Goal: Transaction & Acquisition: Purchase product/service

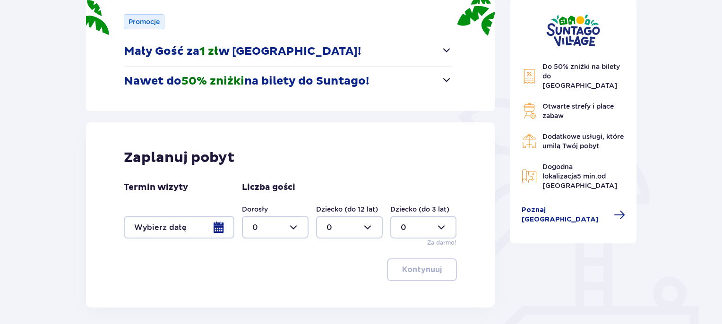
scroll to position [189, 0]
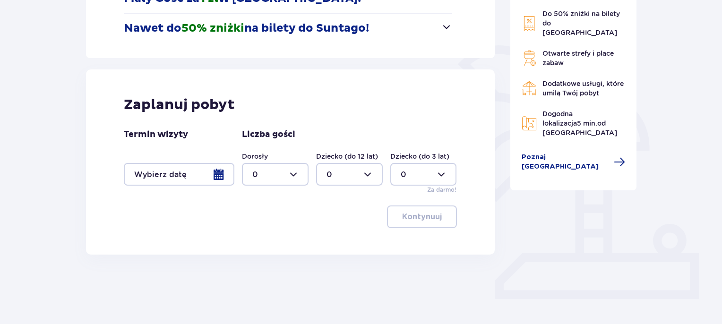
click at [219, 176] on div at bounding box center [179, 174] width 111 height 23
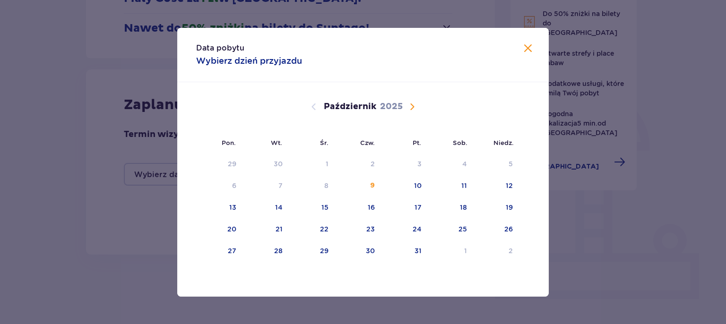
click at [410, 110] on span "Następny miesiąc" at bounding box center [411, 106] width 11 height 11
click at [236, 188] on div "3" at bounding box center [219, 186] width 47 height 21
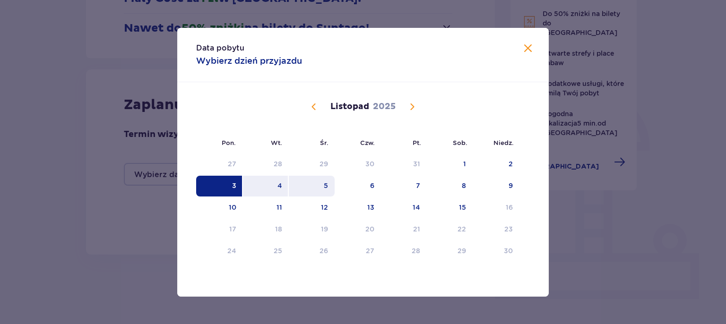
click at [331, 181] on div "5" at bounding box center [312, 186] width 46 height 21
type input "03.11.25 - 05.11.25"
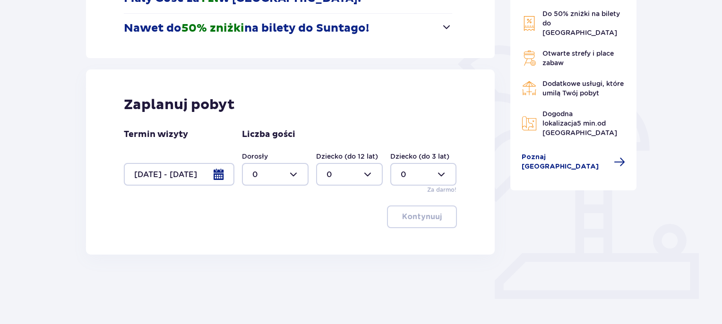
click at [291, 174] on div at bounding box center [275, 174] width 67 height 23
click at [211, 172] on div at bounding box center [179, 174] width 111 height 23
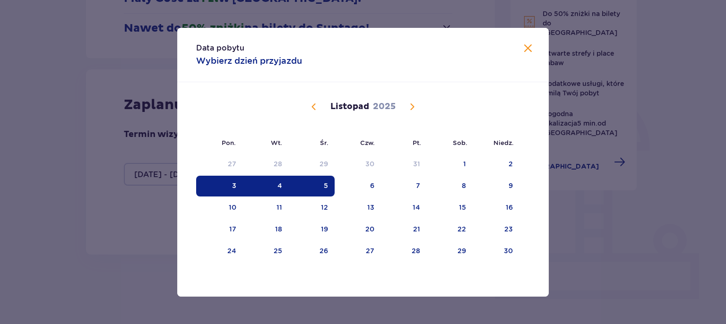
click at [117, 212] on div "Data pobytu Wybierz dzień przyjazdu Pon. Wt. Śr. Czw. Pt. Sob. Niedz. Październ…" at bounding box center [363, 162] width 726 height 324
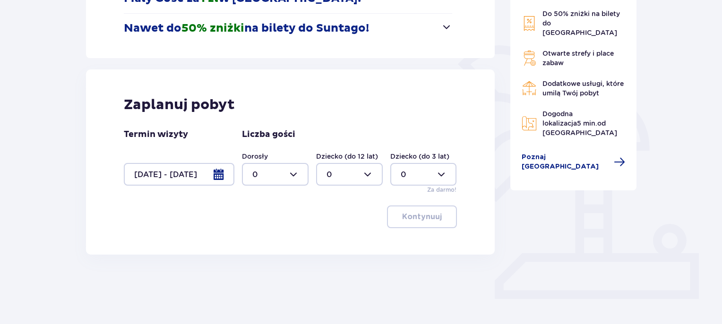
click at [296, 173] on div at bounding box center [275, 174] width 67 height 23
click at [258, 239] on div "2" at bounding box center [275, 243] width 46 height 10
type input "2"
click at [371, 173] on div at bounding box center [349, 174] width 67 height 23
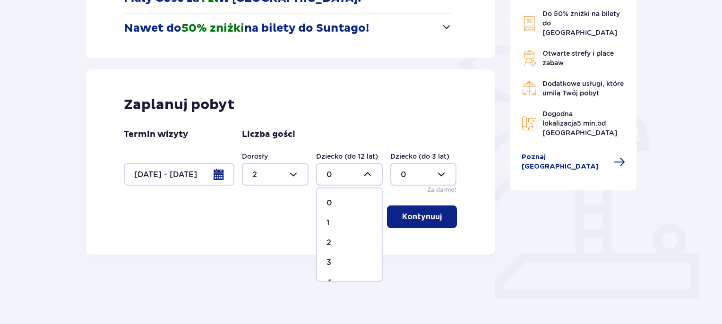
click at [333, 218] on div "1" at bounding box center [349, 223] width 46 height 10
type input "1"
click at [294, 175] on div at bounding box center [275, 174] width 67 height 23
click at [253, 236] on p "4" at bounding box center [254, 235] width 5 height 10
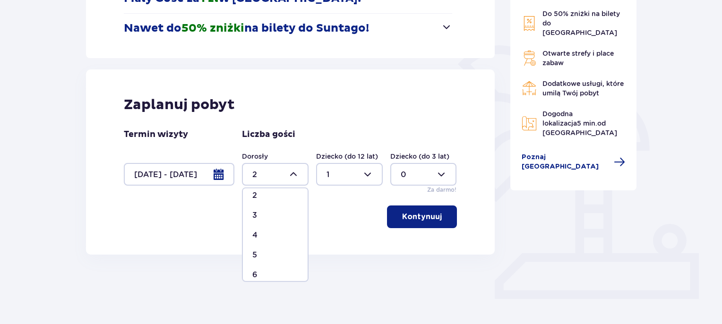
type input "4"
click at [421, 219] on p "Kontynuuj" at bounding box center [422, 217] width 40 height 10
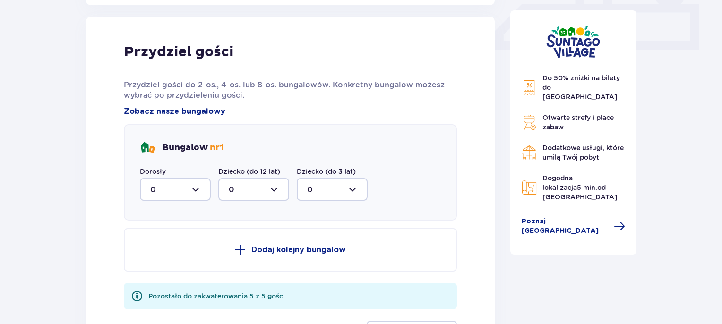
scroll to position [443, 0]
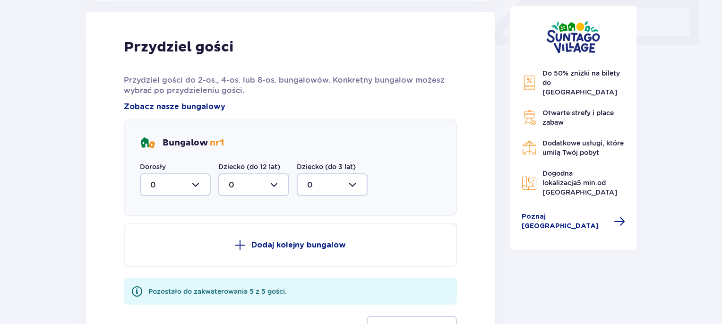
click at [197, 188] on div at bounding box center [175, 184] width 71 height 23
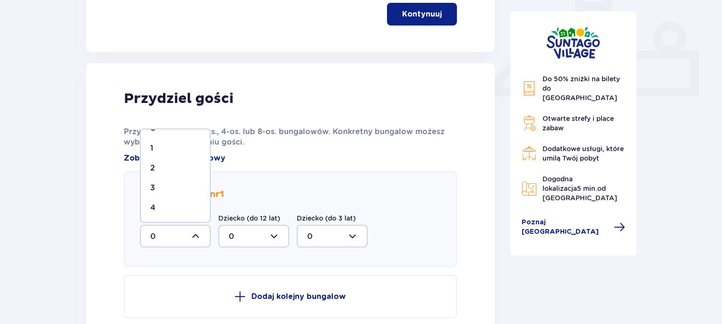
scroll to position [445, 0]
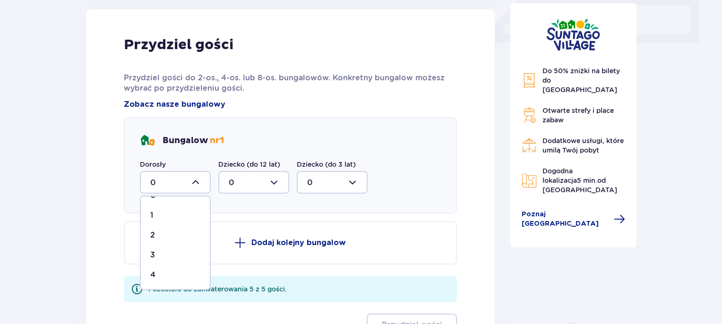
click at [267, 180] on div at bounding box center [253, 182] width 71 height 23
click at [236, 227] on div "1" at bounding box center [254, 231] width 50 height 10
type input "1"
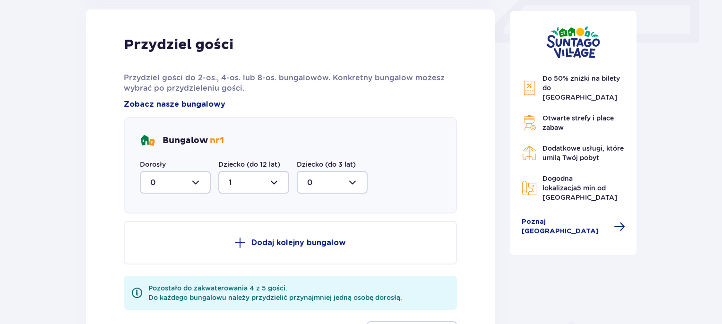
click at [195, 179] on div at bounding box center [175, 182] width 71 height 23
click at [163, 274] on div "4" at bounding box center [175, 275] width 50 height 10
type input "4"
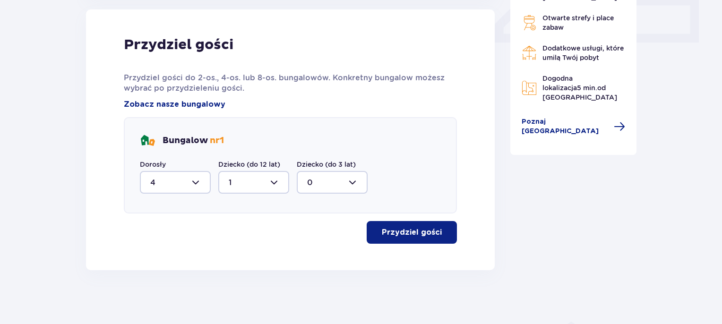
click at [418, 230] on p "Przydziel gości" at bounding box center [412, 232] width 60 height 10
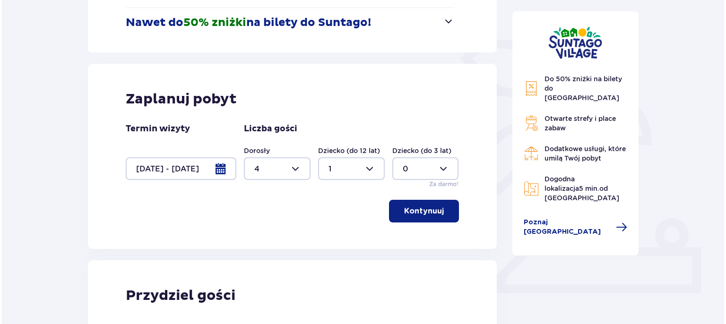
scroll to position [222, 0]
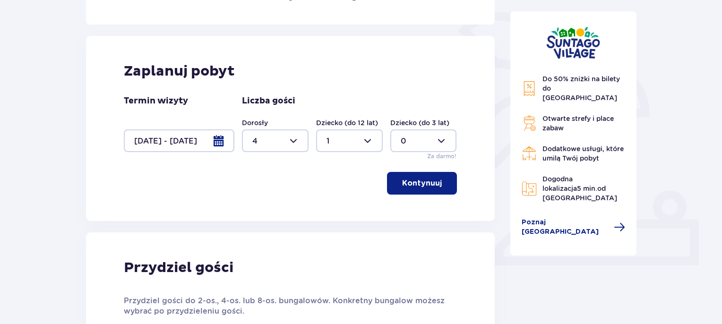
click at [218, 140] on div at bounding box center [179, 140] width 111 height 23
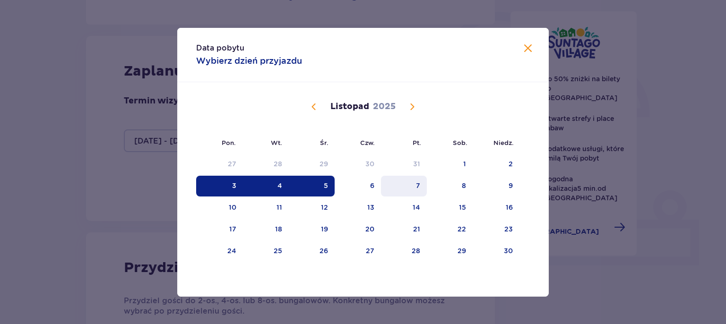
click at [380, 184] on div "6" at bounding box center [357, 186] width 47 height 21
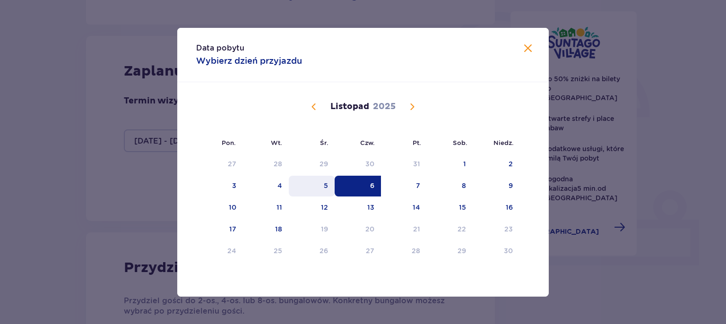
click at [317, 186] on div "5" at bounding box center [312, 186] width 46 height 21
click at [363, 183] on div "6" at bounding box center [357, 186] width 47 height 21
type input "05.11.25 - 06.11.25"
type input "0"
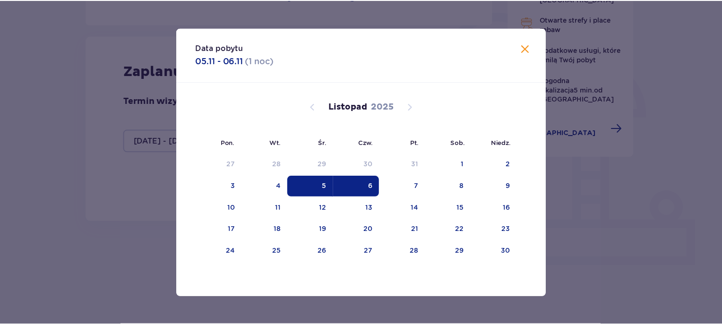
scroll to position [201, 0]
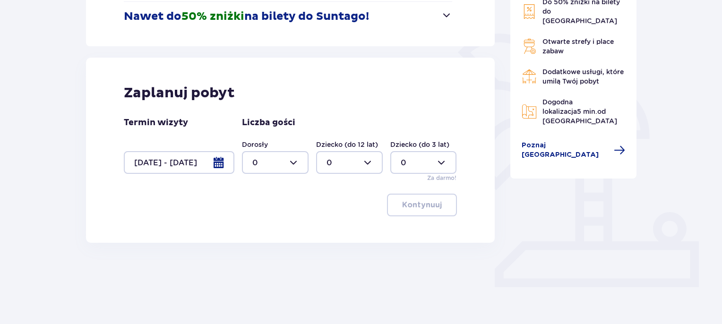
click at [289, 160] on div at bounding box center [275, 162] width 67 height 23
click at [267, 223] on div "4" at bounding box center [275, 223] width 46 height 10
type input "4"
click at [346, 158] on div at bounding box center [349, 162] width 67 height 23
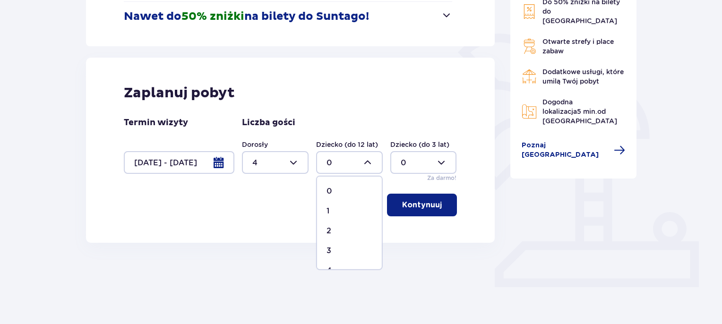
click at [337, 213] on div "1" at bounding box center [349, 211] width 46 height 10
type input "1"
drag, startPoint x: 400, startPoint y: 202, endPoint x: 326, endPoint y: 202, distance: 74.2
click at [402, 202] on p "Kontynuuj" at bounding box center [422, 205] width 40 height 10
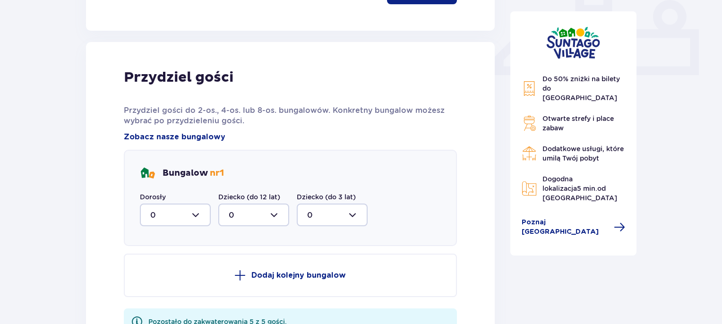
scroll to position [443, 0]
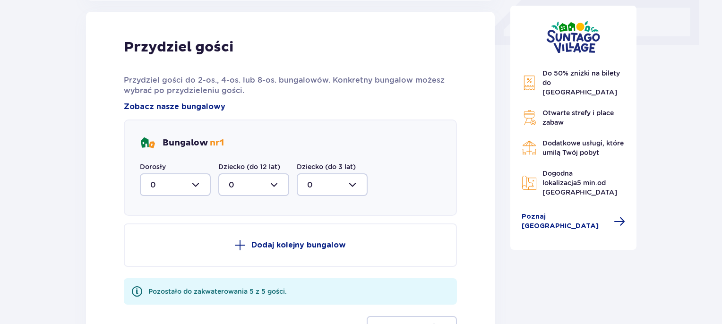
click at [150, 190] on div at bounding box center [175, 184] width 71 height 23
click at [159, 274] on div "4" at bounding box center [175, 277] width 50 height 10
type input "4"
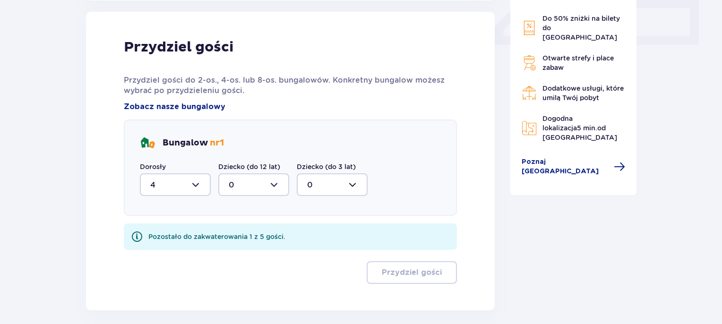
click at [252, 179] on div at bounding box center [253, 184] width 71 height 23
click at [236, 229] on div "1" at bounding box center [254, 233] width 50 height 10
type input "1"
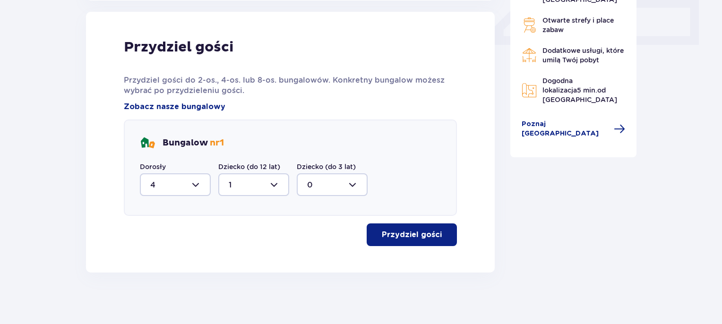
drag, startPoint x: 422, startPoint y: 237, endPoint x: 225, endPoint y: 218, distance: 197.8
click at [421, 237] on p "Przydziel gości" at bounding box center [412, 235] width 60 height 10
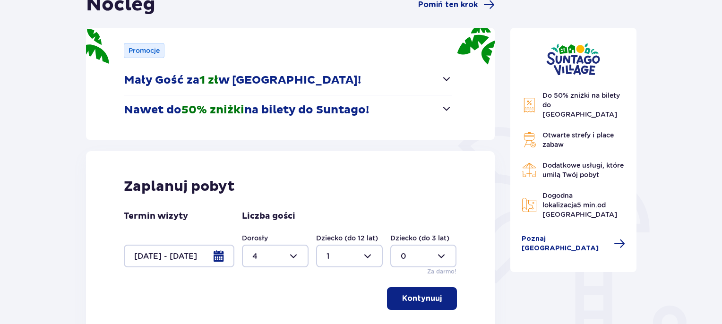
scroll to position [128, 0]
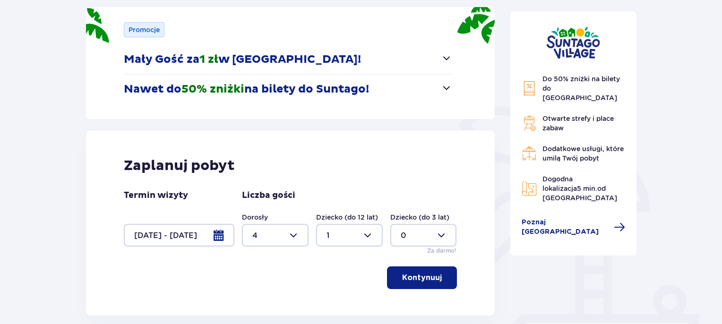
click at [217, 235] on div at bounding box center [179, 235] width 111 height 23
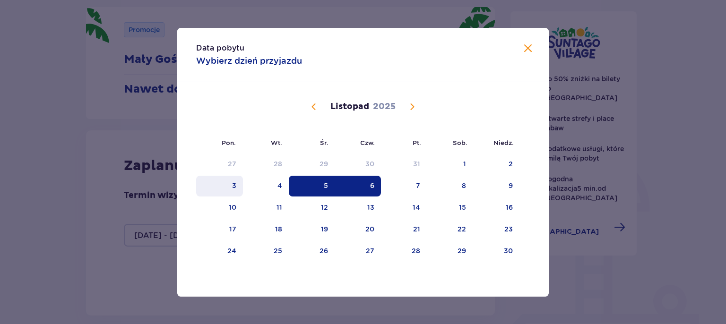
click at [231, 186] on div "3" at bounding box center [219, 186] width 47 height 21
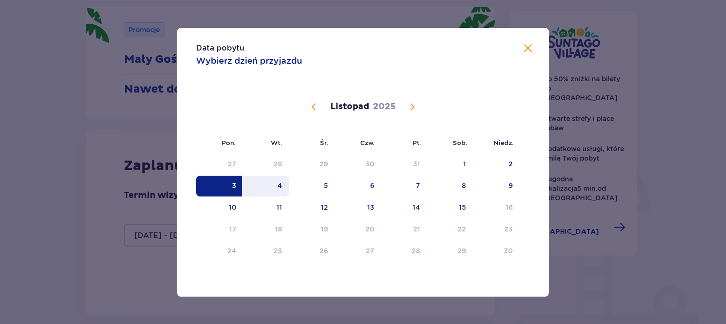
click at [273, 182] on div "4" at bounding box center [266, 186] width 46 height 21
type input "[DATE] - [DATE]"
type input "0"
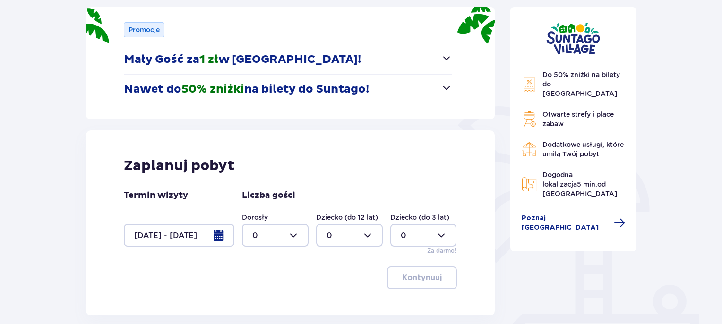
click at [297, 227] on div at bounding box center [275, 235] width 67 height 23
click at [275, 184] on div "2" at bounding box center [275, 182] width 46 height 10
type input "2"
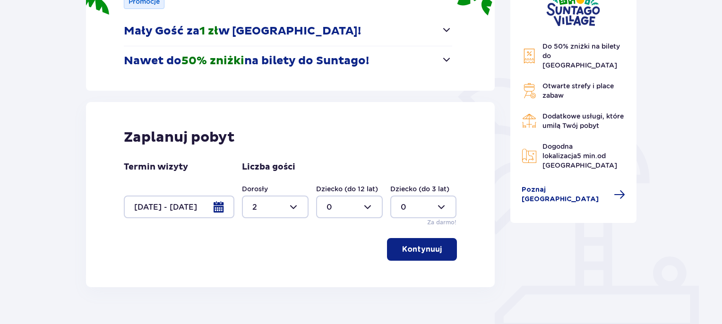
scroll to position [201, 0]
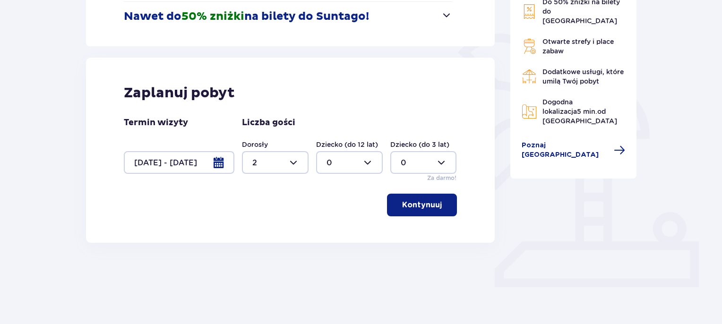
click at [354, 162] on div at bounding box center [349, 162] width 67 height 23
click at [347, 212] on div "1" at bounding box center [349, 211] width 46 height 10
type input "1"
drag, startPoint x: 426, startPoint y: 205, endPoint x: 414, endPoint y: 206, distance: 12.4
click at [427, 205] on p "Kontynuuj" at bounding box center [422, 205] width 40 height 10
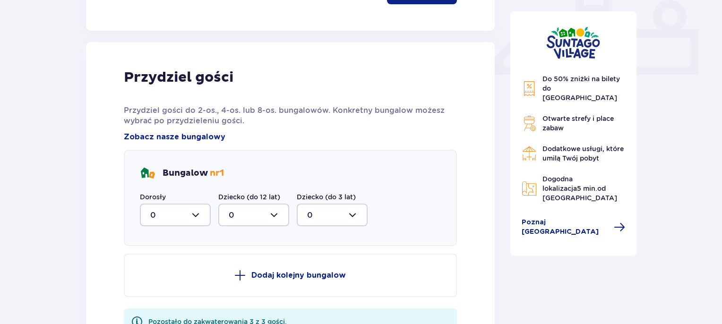
scroll to position [443, 0]
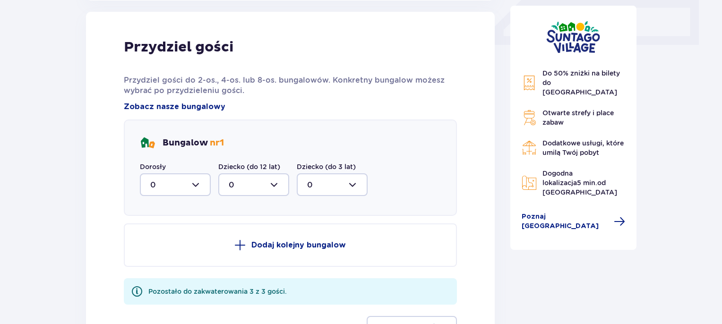
click at [180, 177] on div at bounding box center [175, 184] width 71 height 23
click at [168, 248] on div "2" at bounding box center [175, 253] width 50 height 10
type input "2"
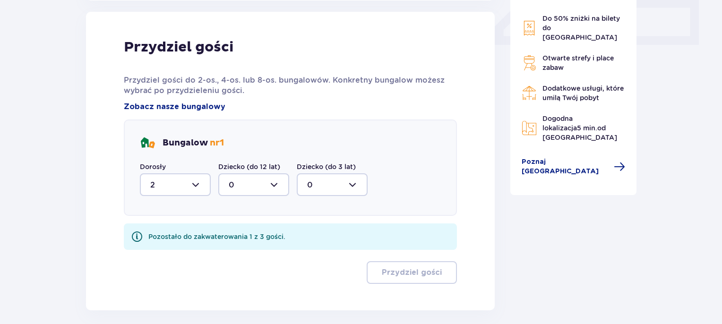
click at [243, 187] on div at bounding box center [253, 184] width 71 height 23
click at [248, 224] on span "1" at bounding box center [253, 233] width 69 height 20
type input "1"
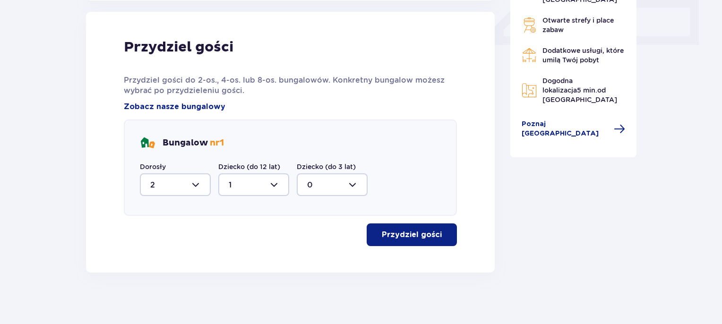
click at [387, 239] on p "Przydziel gości" at bounding box center [412, 235] width 60 height 10
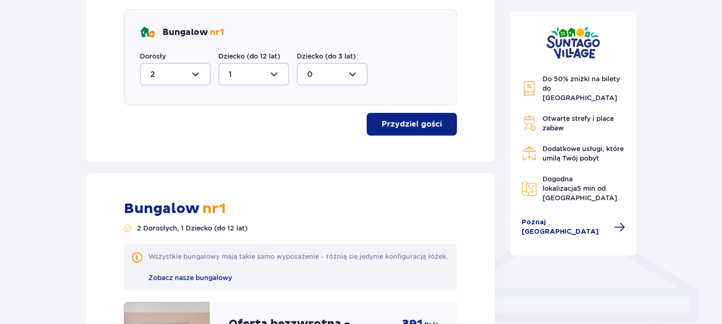
scroll to position [431, 0]
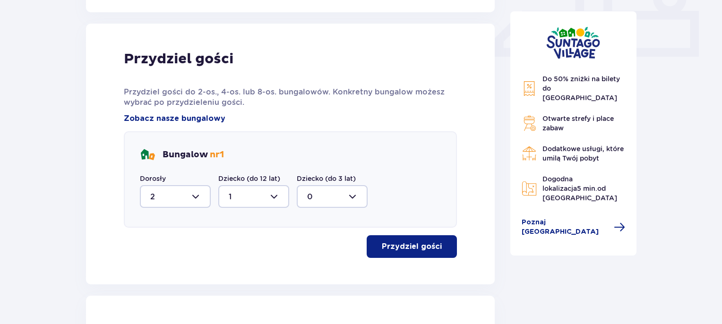
click at [195, 195] on div at bounding box center [175, 196] width 71 height 23
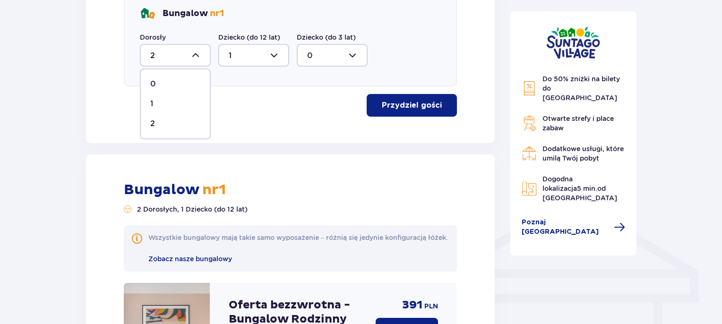
scroll to position [573, 0]
click at [266, 104] on div "Przydziel gości" at bounding box center [290, 105] width 333 height 23
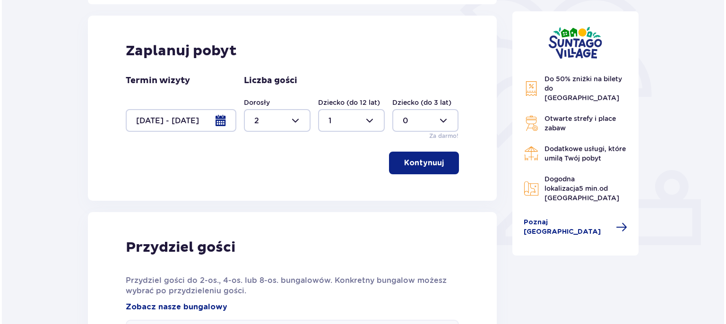
scroll to position [242, 0]
click at [222, 121] on div at bounding box center [179, 121] width 111 height 23
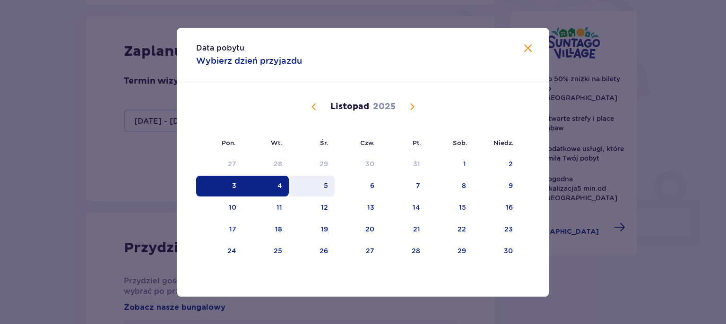
click at [319, 184] on div "5" at bounding box center [312, 186] width 46 height 21
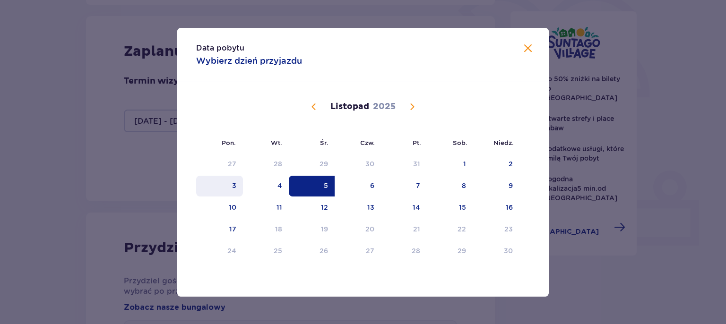
click at [231, 184] on div "3" at bounding box center [219, 186] width 47 height 21
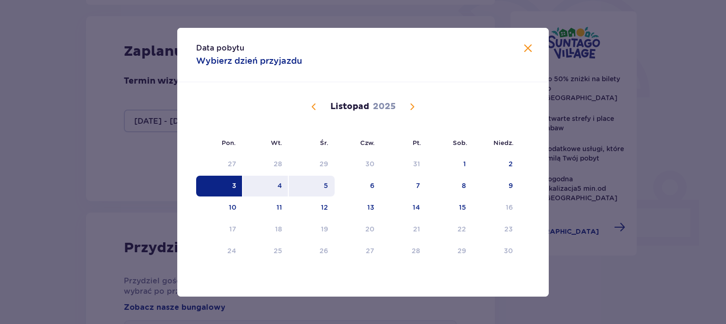
click at [324, 186] on div "5" at bounding box center [326, 185] width 4 height 9
type input "03.11.25 - 05.11.25"
type input "0"
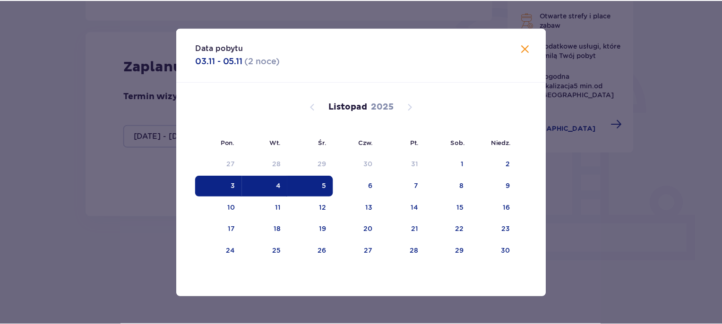
scroll to position [201, 0]
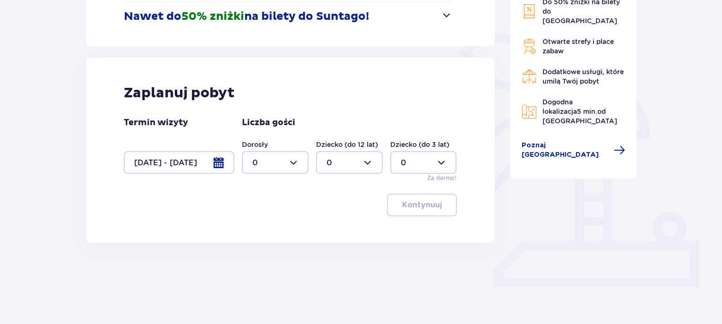
click at [300, 151] on div at bounding box center [275, 162] width 67 height 23
click at [266, 228] on div "2" at bounding box center [275, 231] width 46 height 10
type input "2"
click at [330, 166] on div at bounding box center [349, 162] width 67 height 23
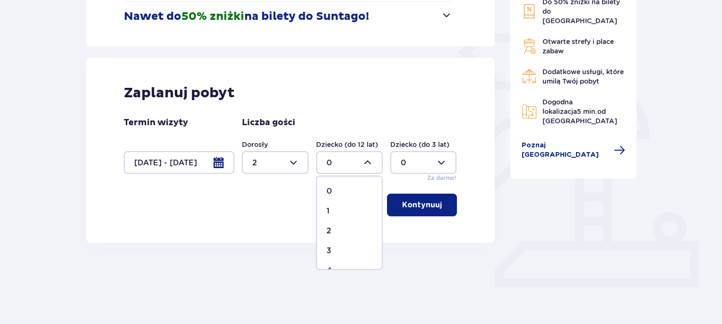
click at [339, 248] on div "3" at bounding box center [349, 251] width 46 height 10
type input "3"
drag, startPoint x: 440, startPoint y: 214, endPoint x: 178, endPoint y: 164, distance: 267.4
click at [427, 209] on button "Kontynuuj" at bounding box center [422, 205] width 70 height 23
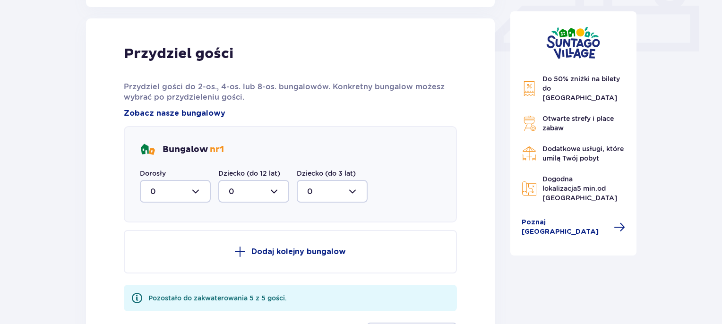
scroll to position [443, 0]
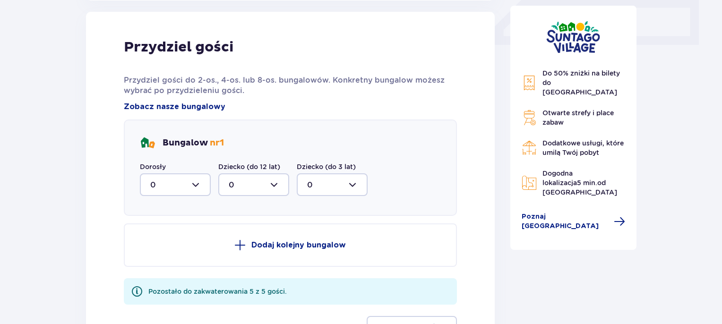
click at [257, 186] on div at bounding box center [253, 184] width 71 height 23
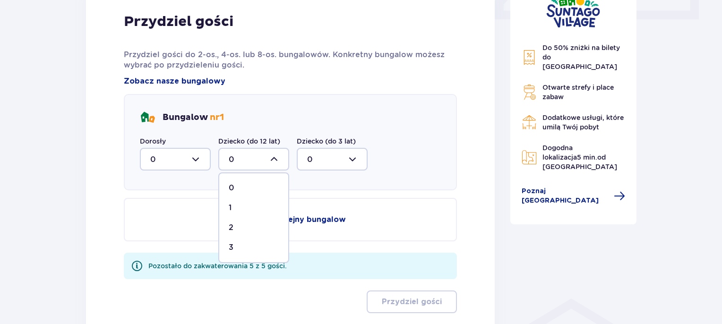
scroll to position [490, 0]
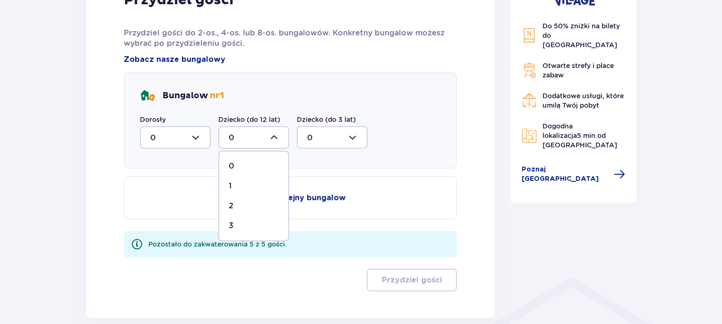
click at [251, 227] on div "3" at bounding box center [254, 226] width 50 height 10
type input "3"
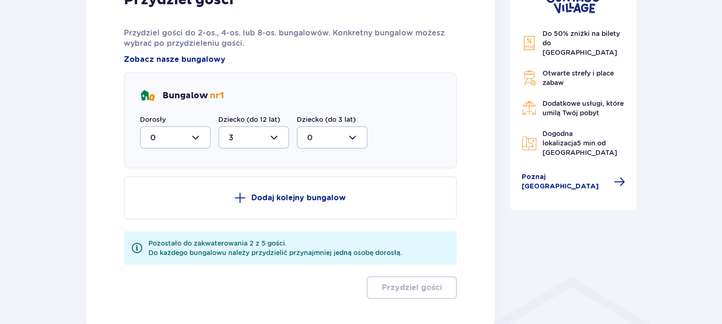
click at [182, 136] on div at bounding box center [175, 137] width 71 height 23
click at [156, 202] on div "2" at bounding box center [175, 206] width 50 height 10
type input "2"
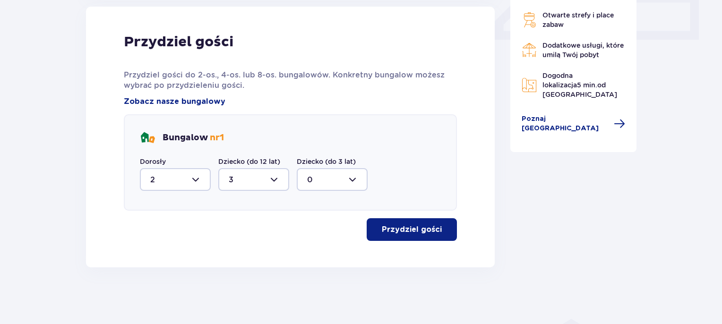
scroll to position [448, 0]
drag, startPoint x: 436, startPoint y: 237, endPoint x: 266, endPoint y: 218, distance: 170.6
click at [436, 237] on button "Przydziel gości" at bounding box center [412, 230] width 90 height 23
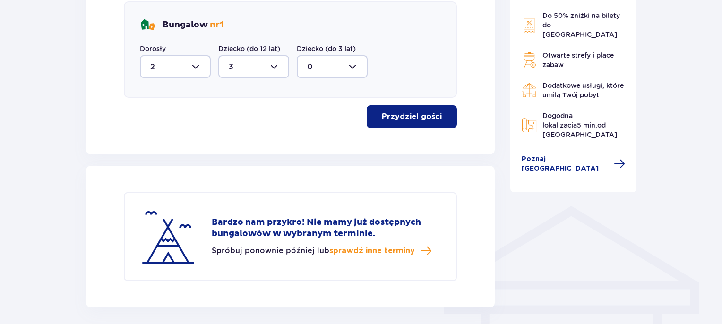
scroll to position [506, 0]
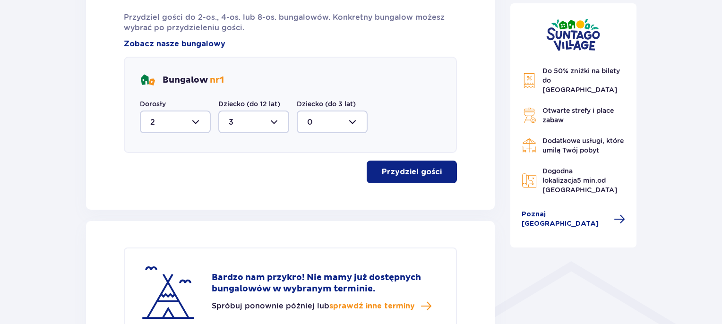
click at [255, 125] on div at bounding box center [253, 122] width 71 height 23
click at [237, 72] on div "2" at bounding box center [254, 73] width 50 height 10
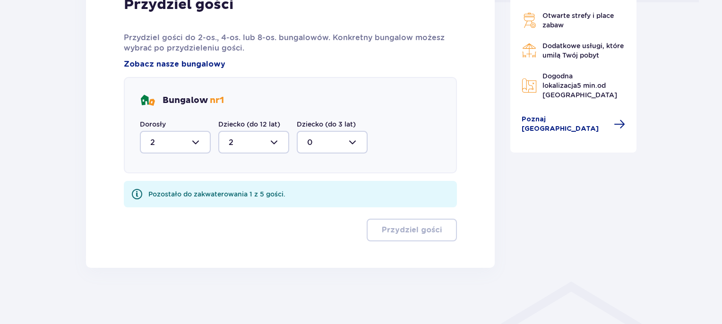
click at [270, 143] on div at bounding box center [253, 142] width 71 height 23
click at [244, 189] on div "1" at bounding box center [254, 191] width 50 height 10
type input "1"
click at [100, 137] on div "Przydziel gości Przydziel gości do 2-os., 4-os. lub 8-os. bungalowów. Konkretny…" at bounding box center [290, 118] width 409 height 299
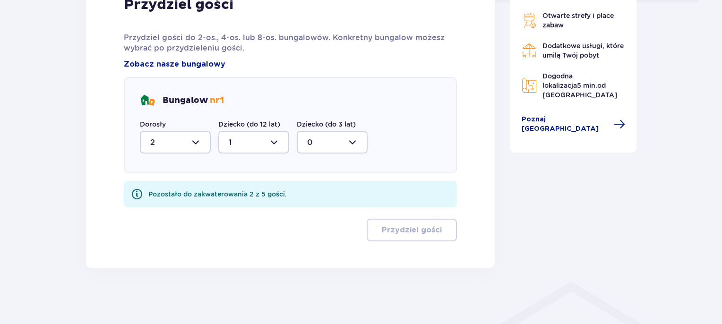
click at [188, 144] on div at bounding box center [175, 142] width 71 height 23
drag, startPoint x: 170, startPoint y: 207, endPoint x: 170, endPoint y: 212, distance: 5.2
click at [170, 212] on div "2" at bounding box center [175, 210] width 50 height 10
click at [164, 145] on div at bounding box center [175, 142] width 71 height 23
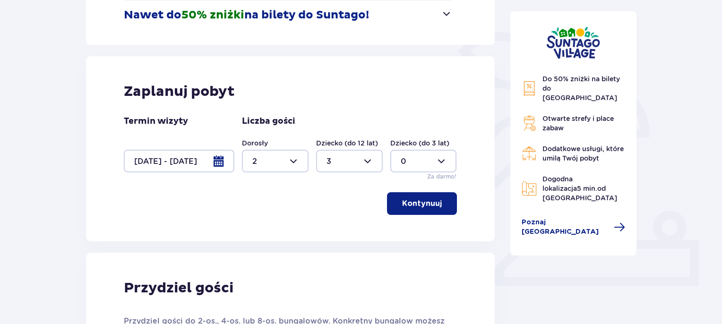
scroll to position [202, 0]
click at [356, 163] on div at bounding box center [349, 161] width 67 height 23
click at [342, 215] on span "1" at bounding box center [349, 210] width 65 height 20
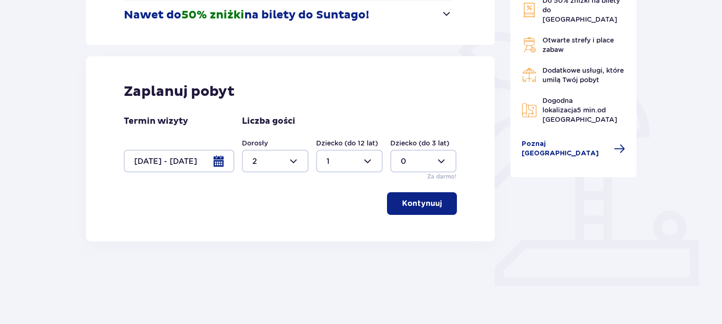
scroll to position [201, 0]
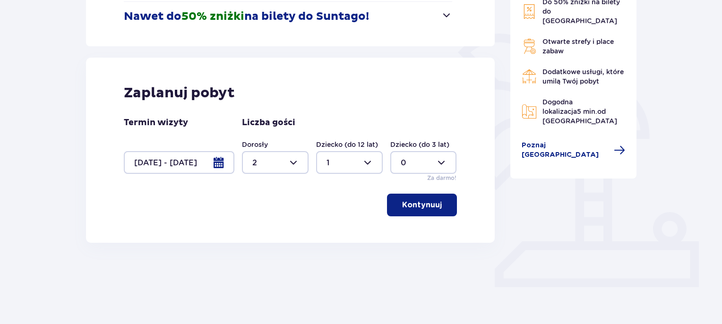
click at [369, 162] on div at bounding box center [349, 162] width 67 height 23
click at [334, 228] on div "2" at bounding box center [349, 231] width 46 height 10
type input "2"
drag, startPoint x: 423, startPoint y: 203, endPoint x: 53, endPoint y: 141, distance: 375.0
click at [420, 203] on p "Kontynuuj" at bounding box center [422, 205] width 40 height 10
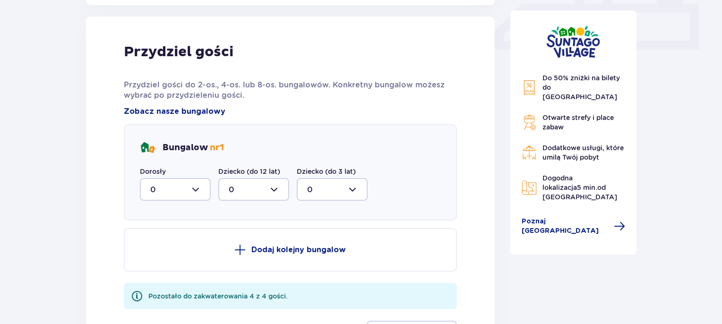
scroll to position [443, 0]
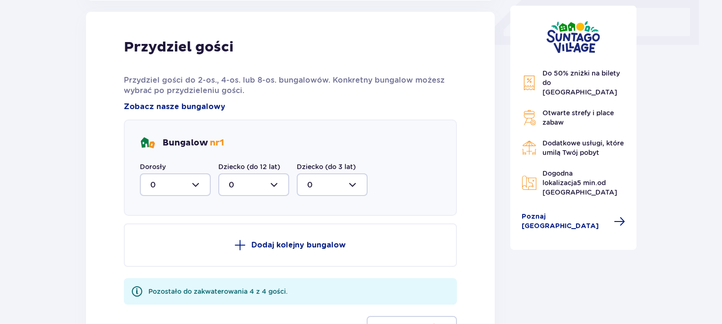
click at [185, 184] on div at bounding box center [175, 184] width 71 height 23
click at [157, 248] on div "2" at bounding box center [175, 253] width 50 height 10
type input "2"
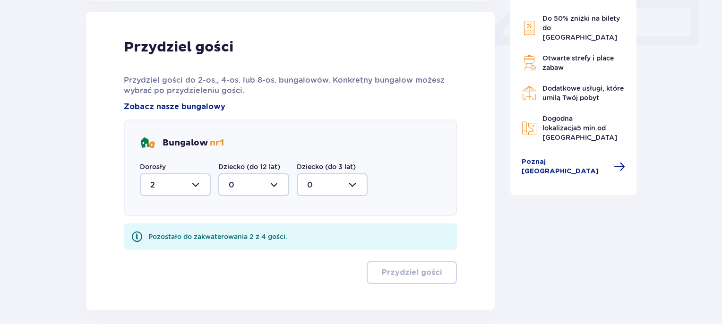
click at [249, 183] on div at bounding box center [253, 184] width 71 height 23
click at [244, 249] on div "2" at bounding box center [254, 253] width 50 height 10
type input "2"
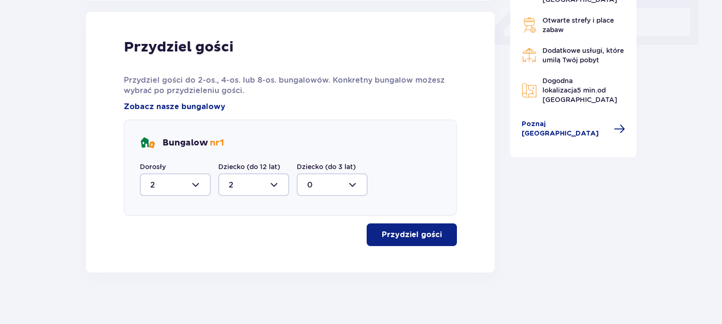
drag, startPoint x: 419, startPoint y: 233, endPoint x: 403, endPoint y: 231, distance: 16.3
click at [419, 233] on p "Przydziel gości" at bounding box center [412, 235] width 60 height 10
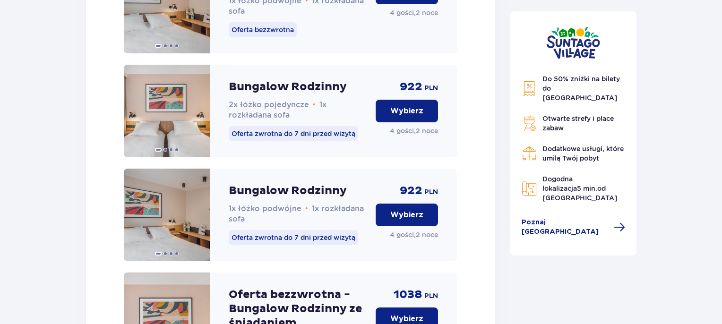
scroll to position [1045, 0]
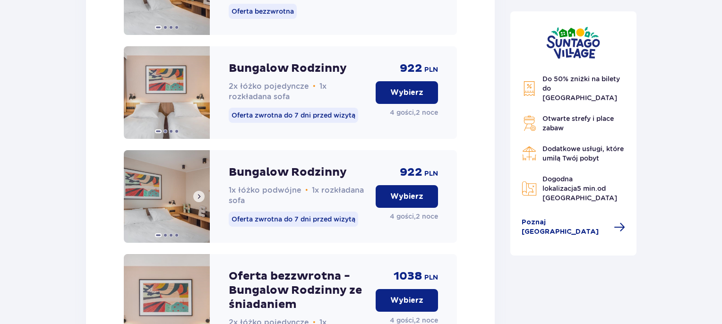
click at [158, 214] on img at bounding box center [167, 196] width 86 height 93
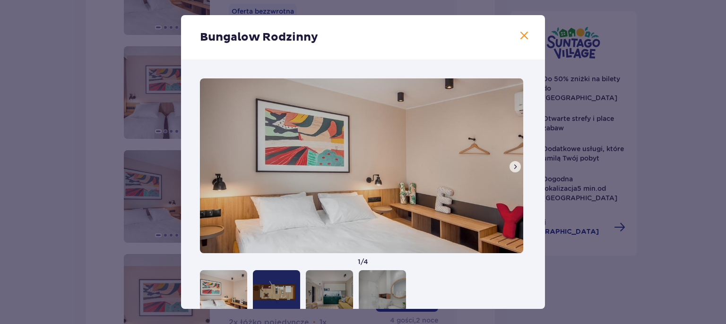
click at [511, 167] on span at bounding box center [515, 167] width 8 height 8
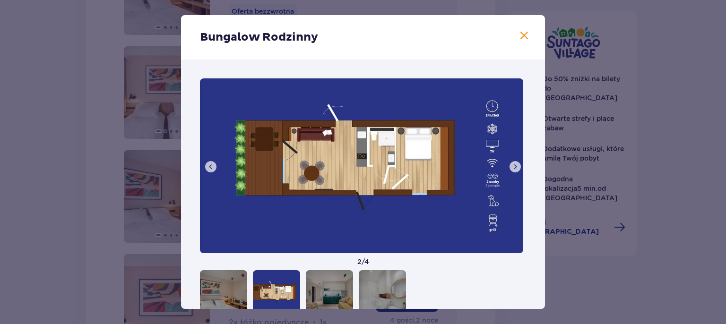
click at [511, 167] on span at bounding box center [515, 167] width 8 height 8
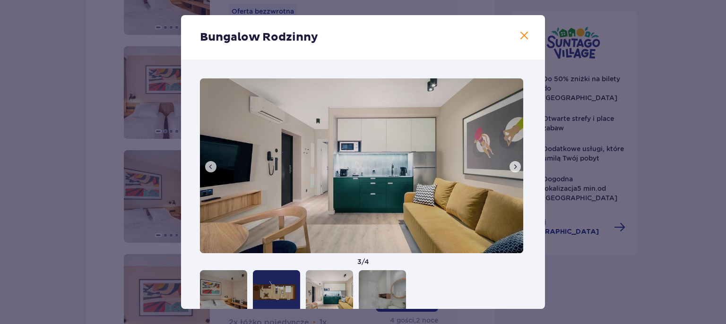
click at [511, 167] on span at bounding box center [515, 167] width 8 height 8
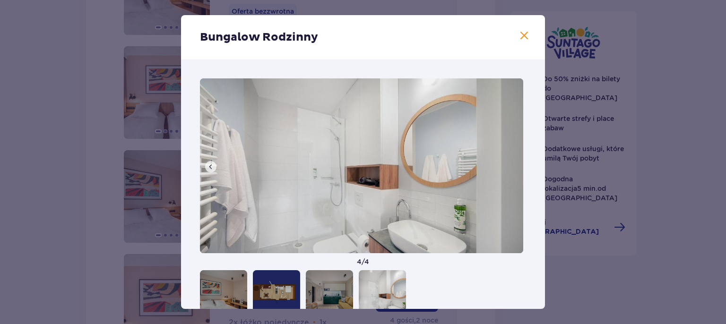
click at [512, 169] on img at bounding box center [361, 165] width 323 height 175
click at [524, 36] on span at bounding box center [523, 35] width 11 height 11
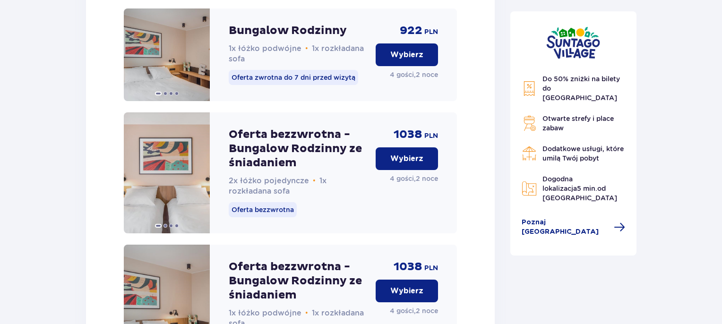
scroll to position [1282, 0]
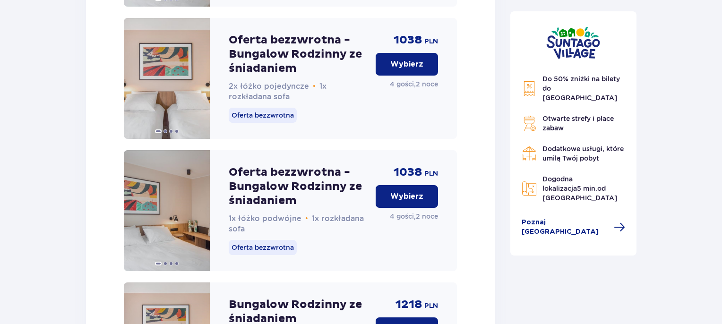
click at [576, 75] on span "Do 50% zniżki na bilety do parku Suntago" at bounding box center [580, 88] width 77 height 26
click at [527, 84] on img at bounding box center [528, 89] width 15 height 16
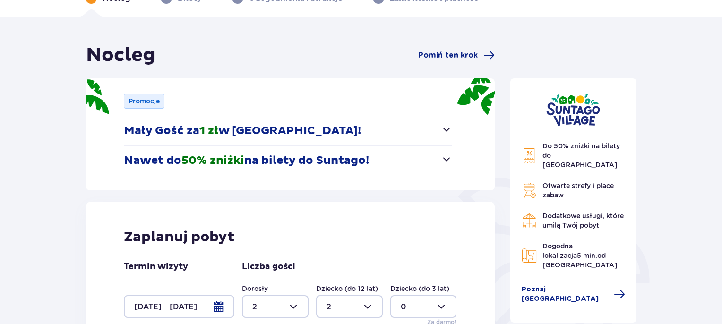
scroll to position [0, 0]
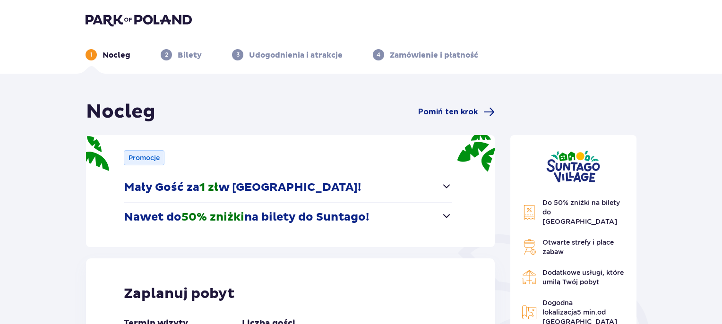
click at [183, 57] on p "Bilety" at bounding box center [190, 55] width 24 height 10
click at [163, 55] on span "2" at bounding box center [166, 54] width 11 height 11
click at [256, 52] on p "Udogodnienia i atrakcje" at bounding box center [296, 55] width 94 height 10
click at [366, 48] on div "1 Nocleg 2 Bilety 3 Udogodnienia i atrakcje 4 Zamówienie i płatność" at bounding box center [361, 43] width 566 height 34
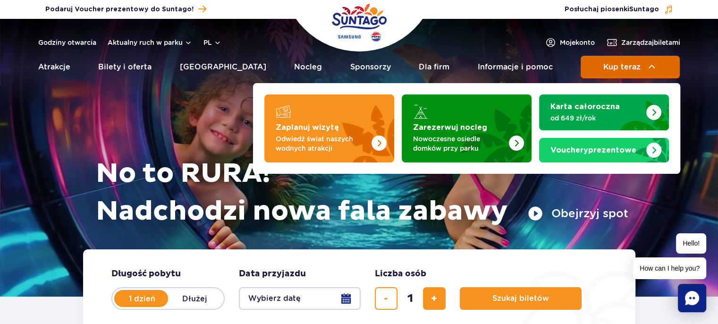
click at [654, 71] on img at bounding box center [652, 66] width 11 height 11
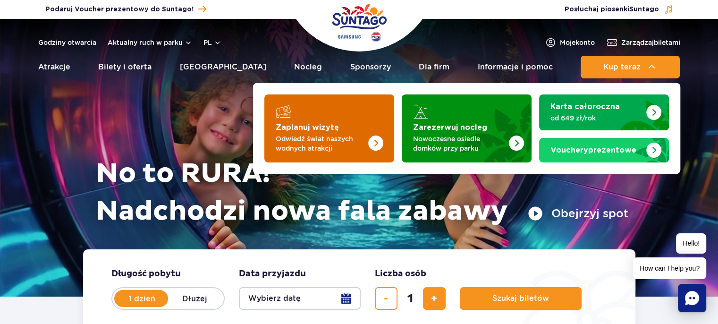
click at [356, 125] on img "Zaplanuj wizytę" at bounding box center [356, 126] width 75 height 74
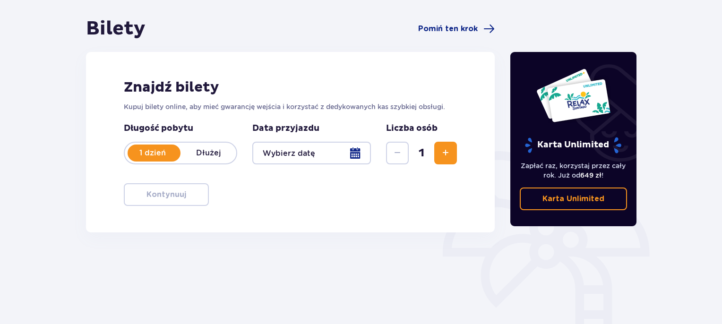
scroll to position [94, 0]
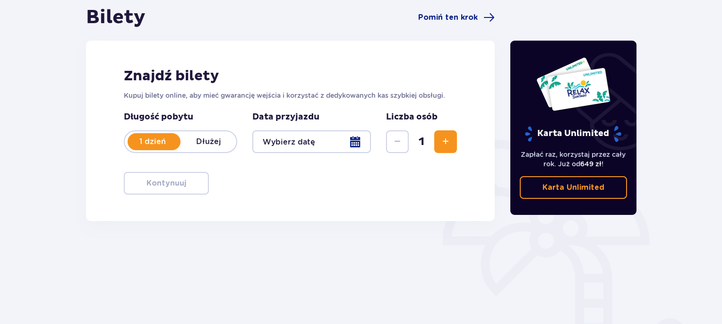
click at [152, 142] on p "1 dzień" at bounding box center [153, 142] width 56 height 10
click at [215, 142] on p "Dłużej" at bounding box center [208, 142] width 56 height 10
click at [148, 138] on p "1 dzień" at bounding box center [153, 142] width 56 height 10
click at [210, 144] on p "Dłużej" at bounding box center [208, 142] width 56 height 10
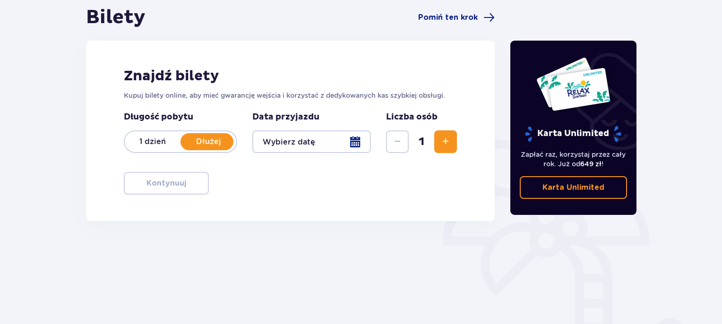
click at [358, 140] on div at bounding box center [311, 141] width 119 height 23
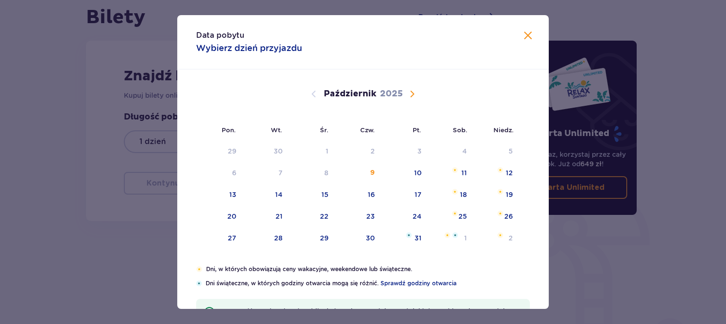
click at [411, 94] on span "Następny miesiąc" at bounding box center [411, 93] width 11 height 11
click at [227, 174] on div "3" at bounding box center [219, 173] width 47 height 21
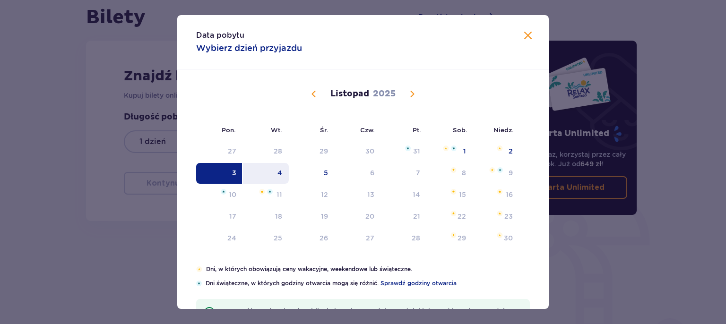
click at [269, 169] on div "4" at bounding box center [266, 173] width 46 height 21
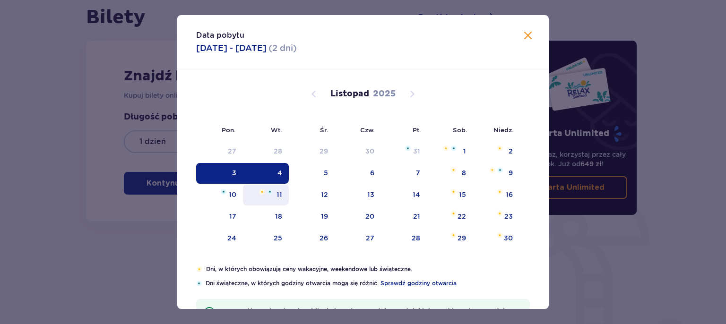
type input "[DATE] - [DATE]"
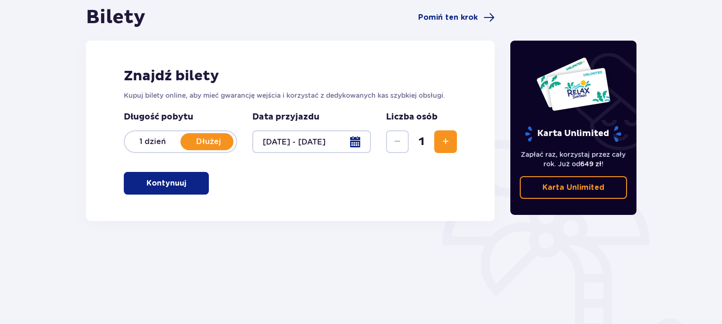
click at [446, 140] on span "Zwiększ" at bounding box center [445, 141] width 11 height 11
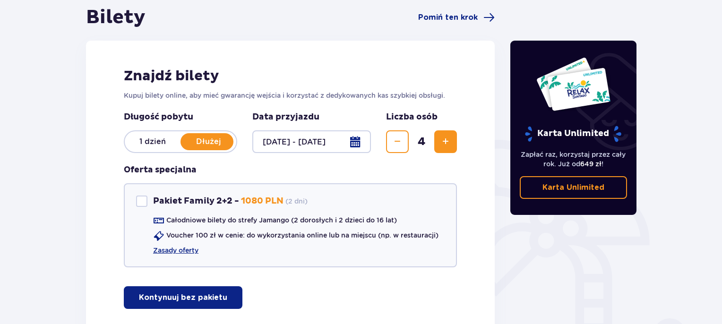
click at [446, 140] on span "Zwiększ" at bounding box center [445, 141] width 11 height 11
click at [145, 140] on p "1 dzień" at bounding box center [153, 142] width 56 height 10
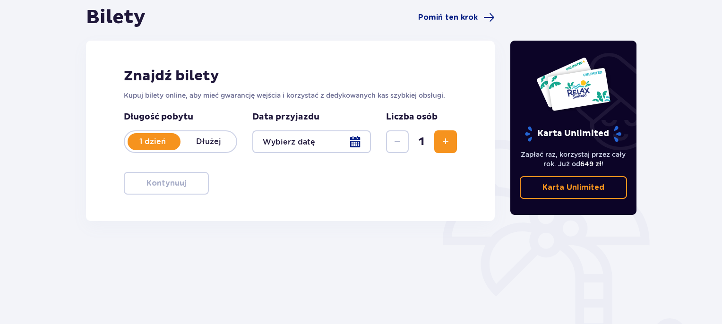
click at [453, 140] on button "Zwiększ" at bounding box center [445, 141] width 23 height 23
click at [452, 139] on button "Zwiększ" at bounding box center [445, 141] width 23 height 23
click at [359, 140] on div at bounding box center [311, 141] width 119 height 23
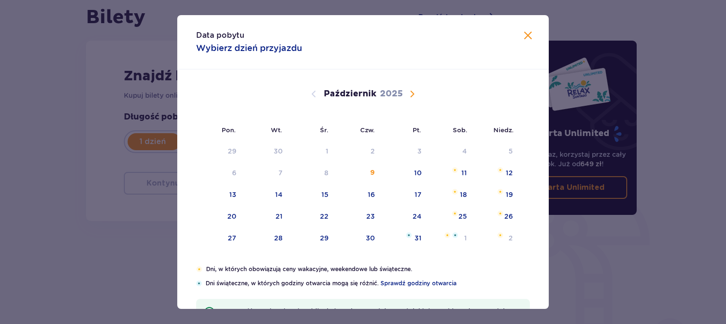
click at [524, 38] on span "Zamknij" at bounding box center [527, 35] width 11 height 11
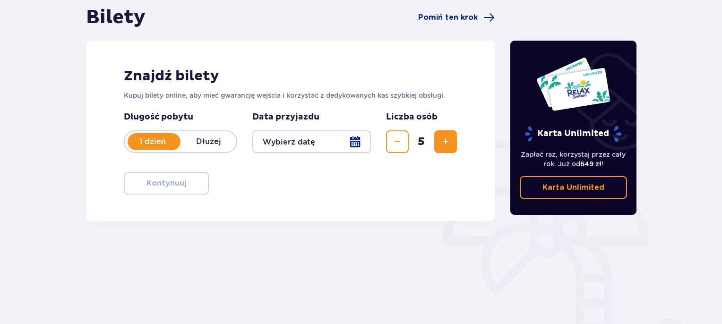
click at [287, 183] on div "Znajdź bilety Kupuj bilety online, aby mieć gwarancję wejścia i korzystać z ded…" at bounding box center [290, 131] width 409 height 180
click at [359, 143] on div at bounding box center [311, 141] width 119 height 23
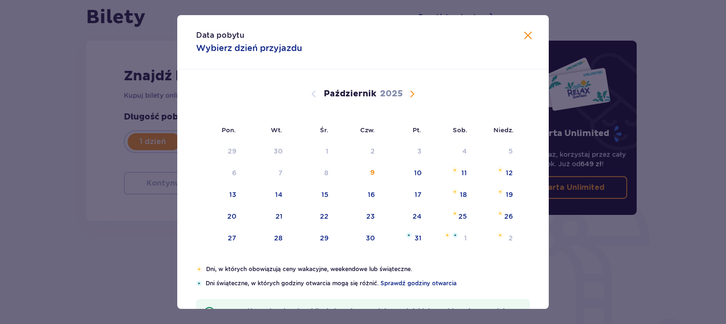
click at [408, 90] on span "Następny miesiąc" at bounding box center [411, 93] width 11 height 11
click at [238, 175] on div "3" at bounding box center [219, 173] width 47 height 21
type input "[DATE]"
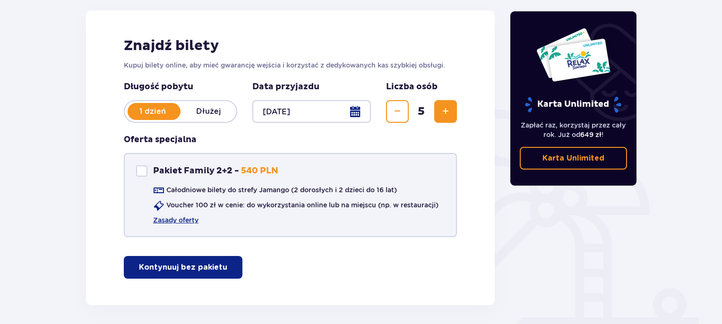
scroll to position [142, 0]
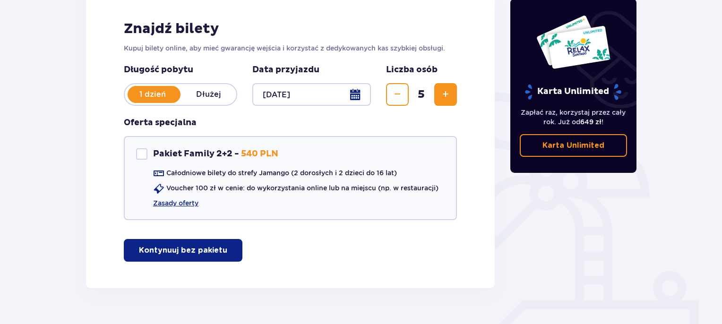
click at [447, 97] on span "Zwiększ" at bounding box center [445, 94] width 11 height 11
click at [308, 126] on div "Oferta specjalna Pakiet Family 2+2 Pakiet Family 2+2 - 540 PLN Całodniowe bilet…" at bounding box center [290, 168] width 333 height 103
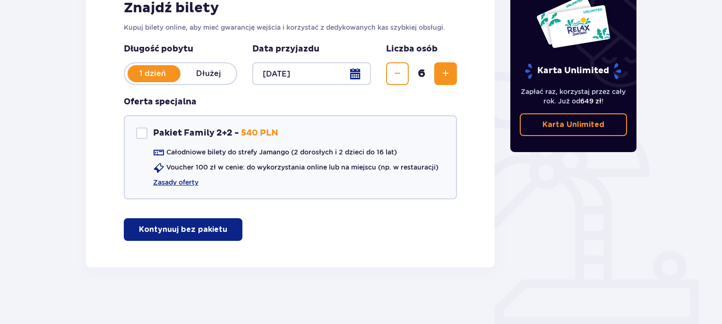
click at [202, 230] on p "Kontynuuj bez pakietu" at bounding box center [183, 229] width 88 height 10
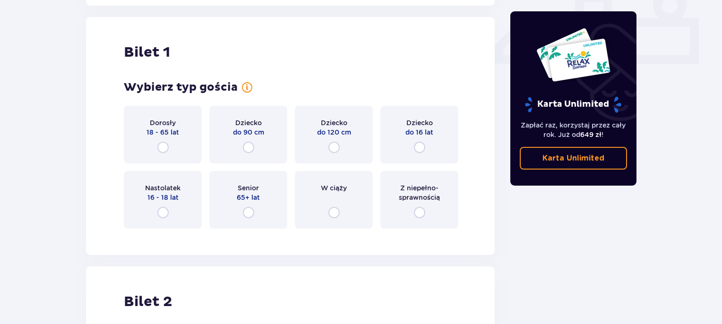
scroll to position [429, 0]
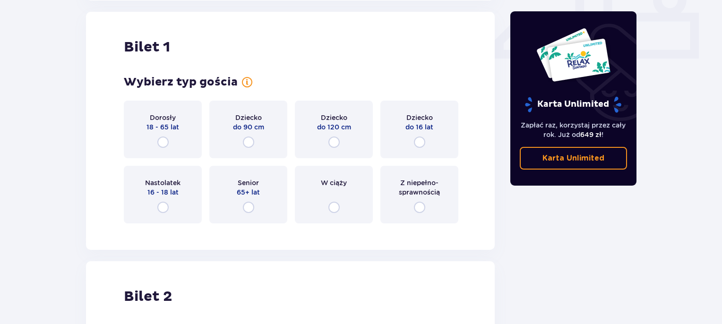
click at [165, 142] on input "radio" at bounding box center [162, 142] width 11 height 11
radio input "true"
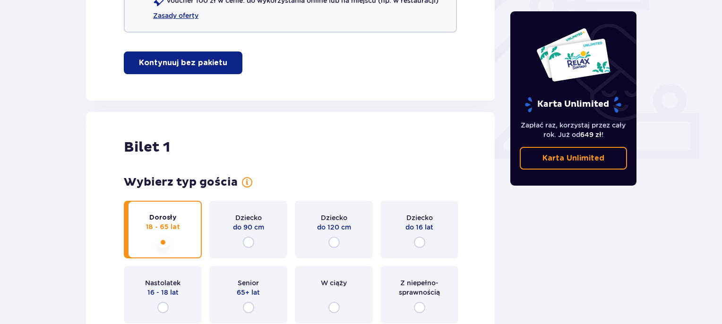
scroll to position [376, 0]
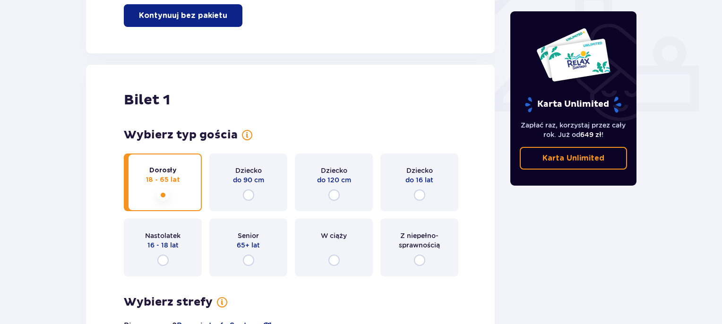
click at [421, 193] on input "radio" at bounding box center [419, 194] width 11 height 11
radio input "true"
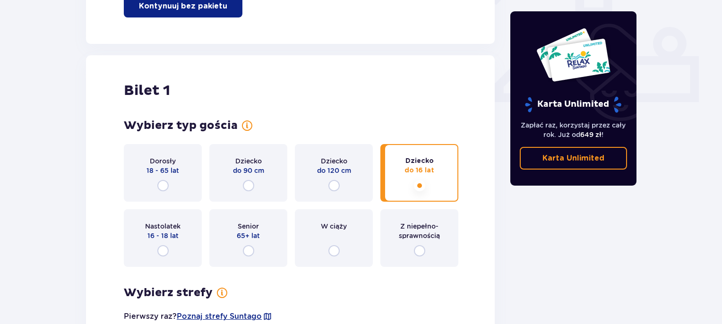
scroll to position [329, 0]
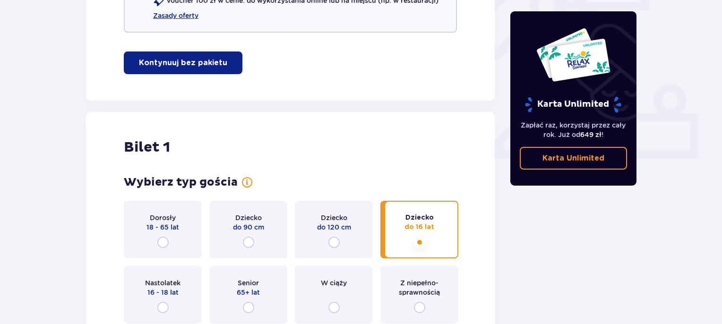
click at [160, 239] on input "radio" at bounding box center [162, 242] width 11 height 11
radio input "true"
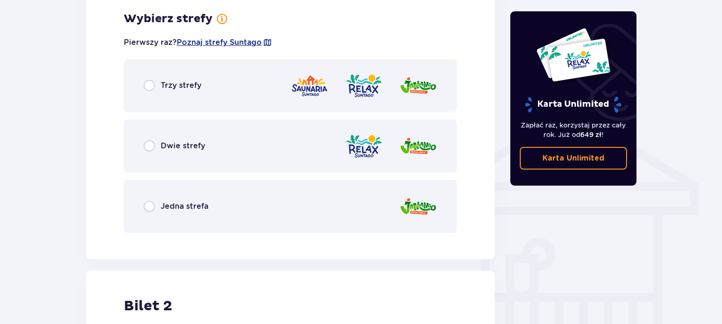
scroll to position [663, 0]
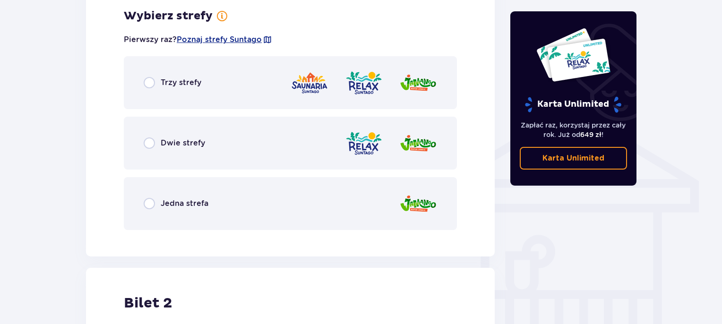
click at [146, 145] on input "radio" at bounding box center [149, 142] width 11 height 11
radio input "true"
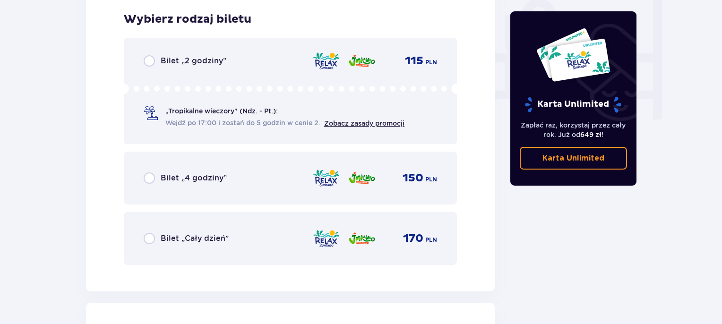
scroll to position [900, 0]
click at [151, 237] on input "radio" at bounding box center [149, 237] width 11 height 11
radio input "true"
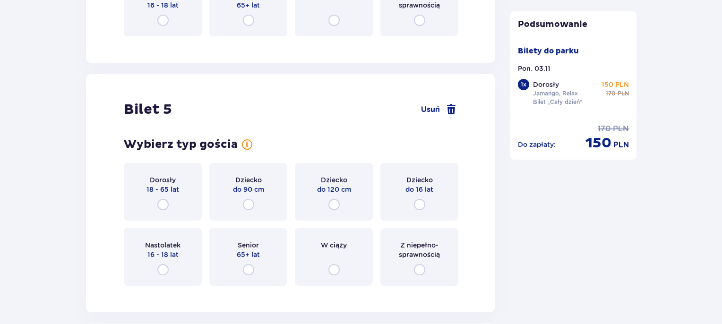
scroll to position [1898, 0]
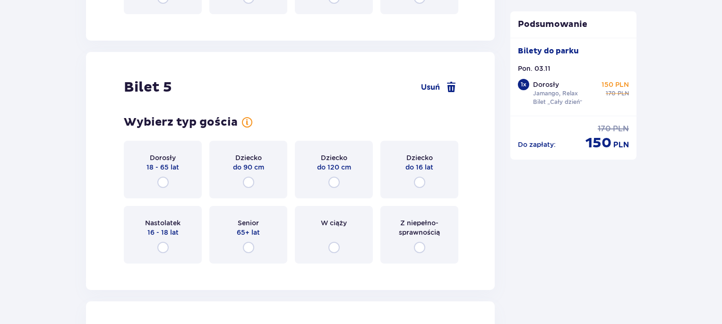
click at [163, 175] on div "Dorosły 18 - 65 lat" at bounding box center [163, 170] width 78 height 58
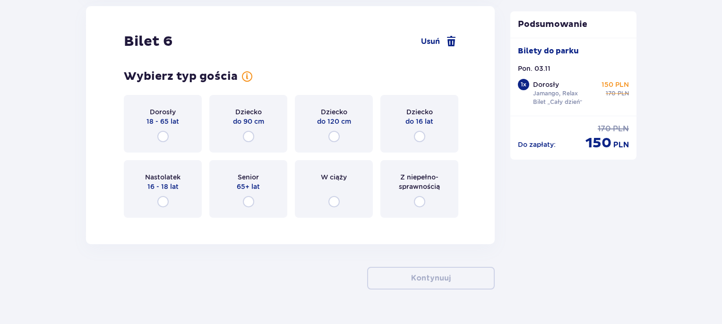
scroll to position [2455, 0]
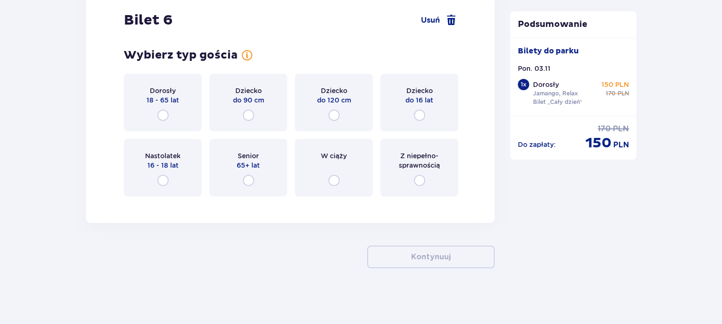
click at [163, 116] on input "radio" at bounding box center [162, 115] width 11 height 11
radio input "true"
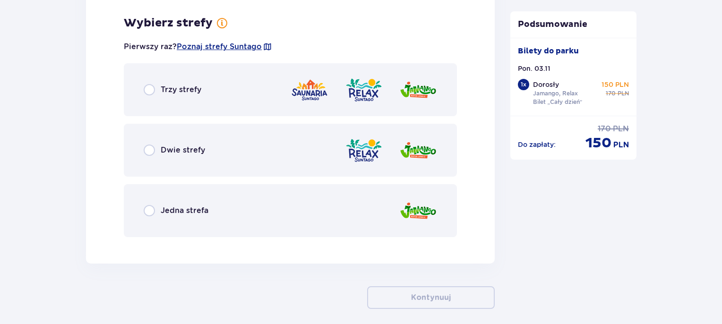
scroll to position [2658, 0]
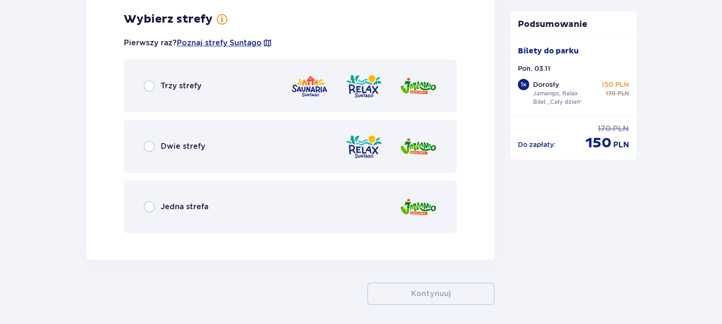
click at [152, 145] on input "radio" at bounding box center [149, 146] width 11 height 11
radio input "true"
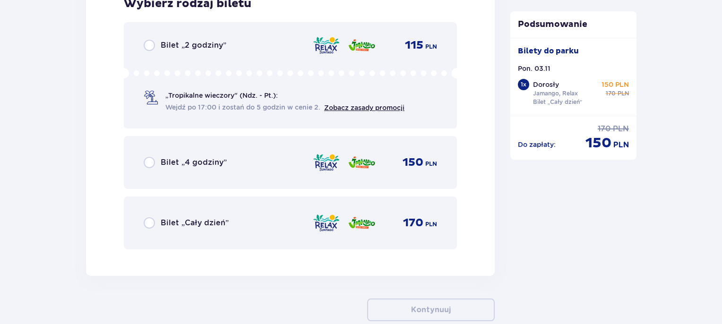
scroll to position [2966, 0]
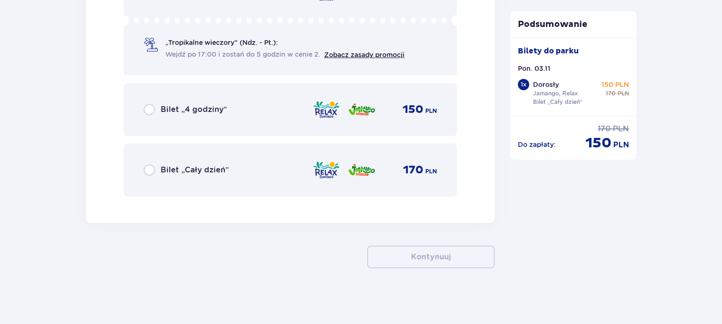
click at [156, 171] on div "Bilet „Cały dzień”" at bounding box center [186, 169] width 85 height 11
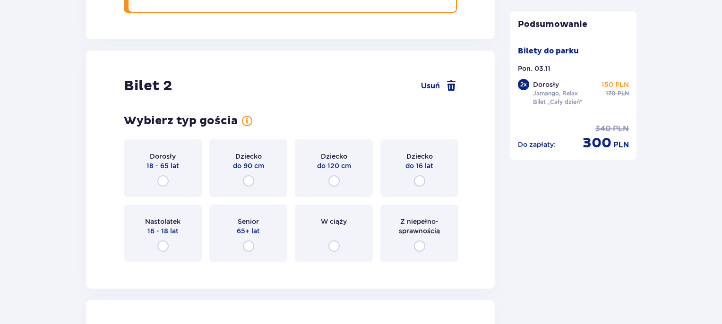
scroll to position [1181, 0]
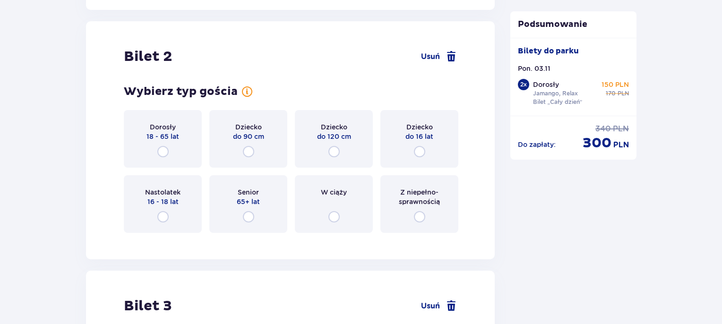
click at [162, 155] on input "radio" at bounding box center [162, 151] width 11 height 11
radio input "true"
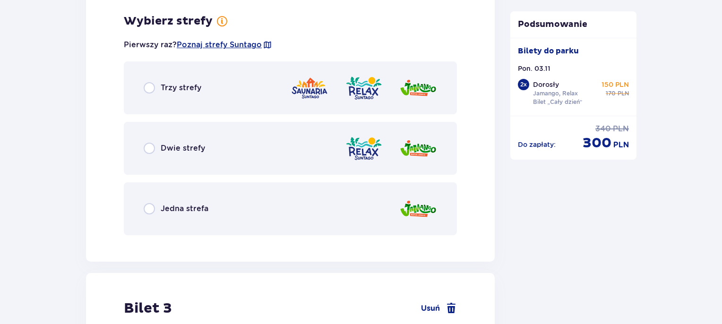
scroll to position [1420, 0]
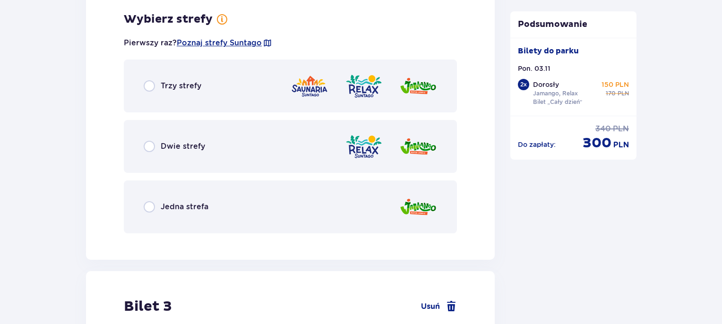
click at [150, 145] on input "radio" at bounding box center [149, 146] width 11 height 11
radio input "true"
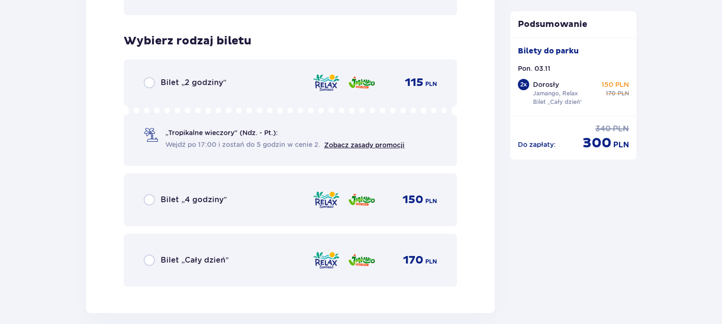
scroll to position [1660, 0]
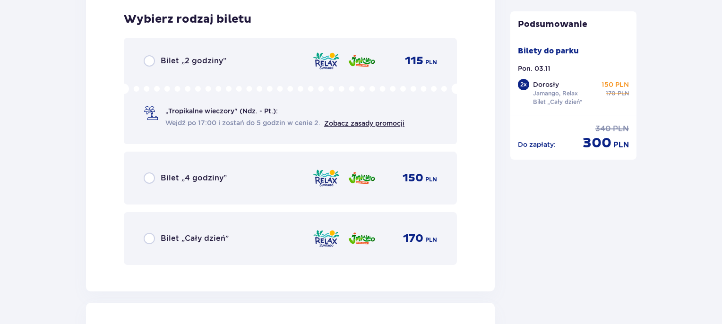
click at [151, 238] on input "radio" at bounding box center [149, 238] width 11 height 11
radio input "true"
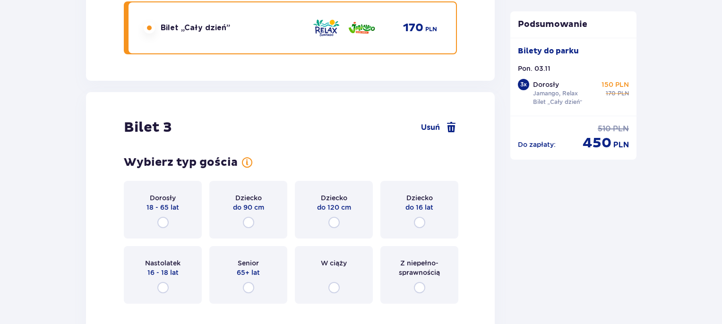
scroll to position [1903, 0]
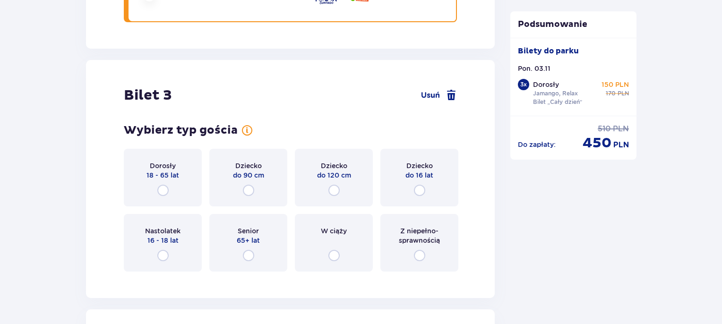
click at [163, 188] on input "radio" at bounding box center [162, 190] width 11 height 11
radio input "true"
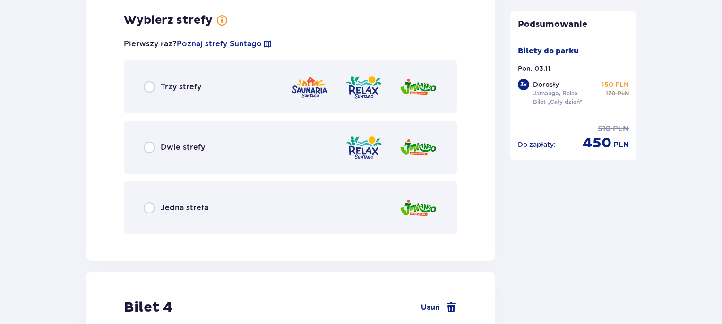
scroll to position [2181, 0]
click at [154, 145] on input "radio" at bounding box center [149, 146] width 11 height 11
radio input "true"
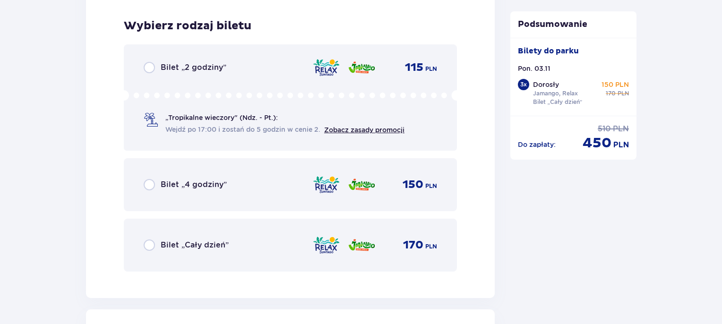
scroll to position [2421, 0]
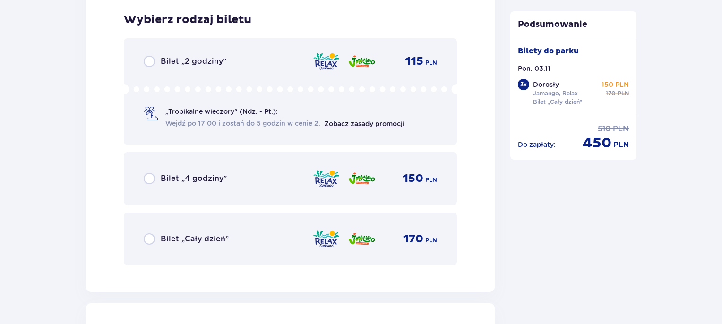
click at [161, 234] on span "Bilet „Cały dzień”" at bounding box center [195, 239] width 68 height 10
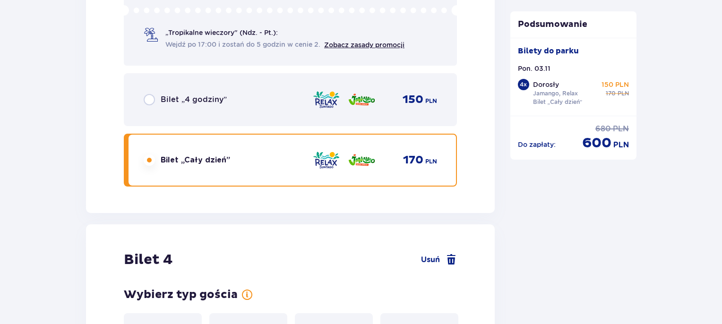
scroll to position [2711, 0]
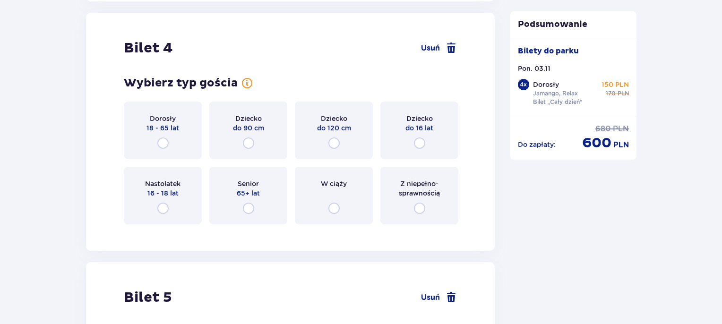
click at [419, 144] on input "radio" at bounding box center [419, 142] width 11 height 11
radio input "true"
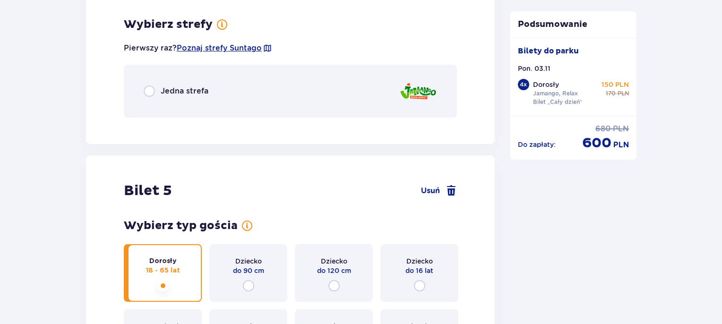
scroll to position [2942, 0]
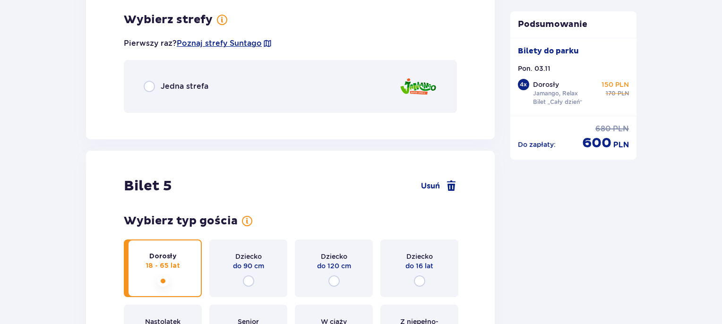
click at [151, 85] on input "radio" at bounding box center [149, 86] width 11 height 11
radio input "true"
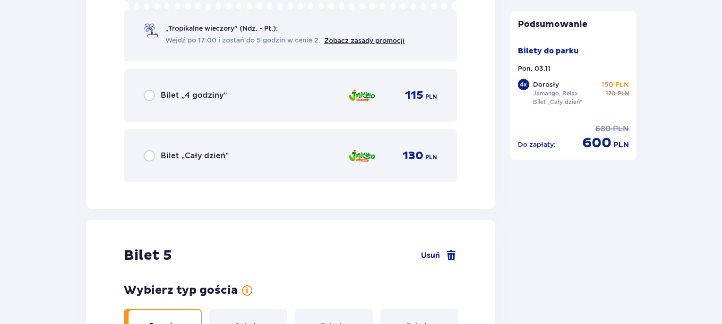
scroll to position [3155, 0]
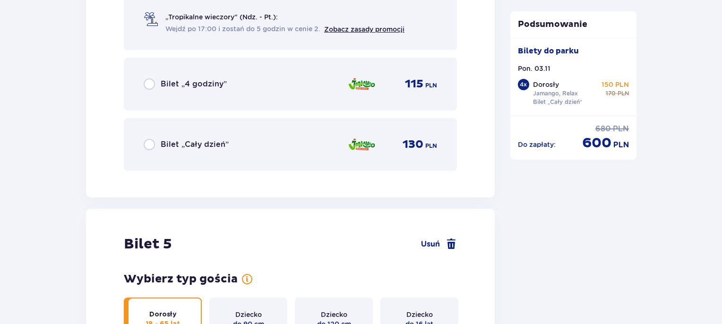
click at [148, 148] on input "radio" at bounding box center [149, 144] width 11 height 11
radio input "true"
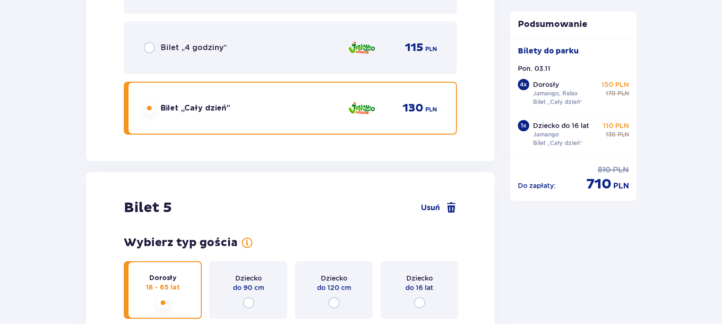
scroll to position [3351, 0]
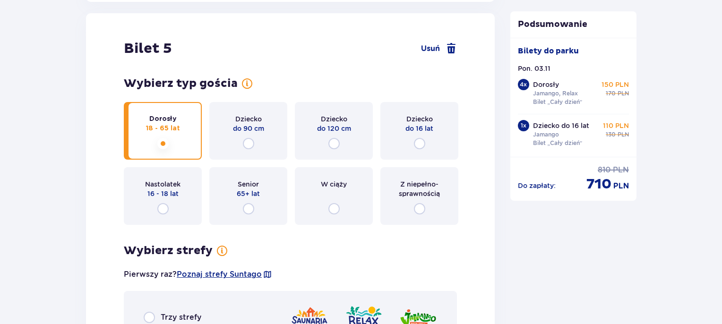
click at [419, 143] on input "radio" at bounding box center [419, 143] width 11 height 11
radio input "true"
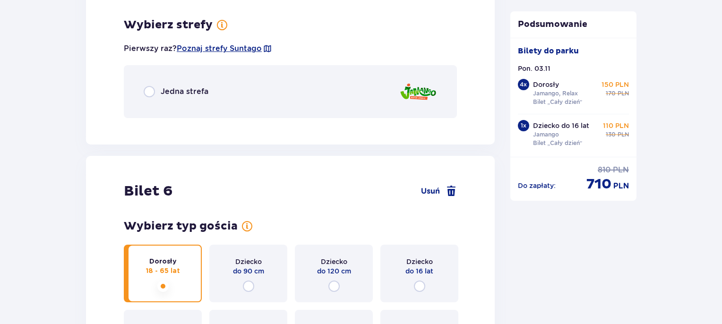
scroll to position [3581, 0]
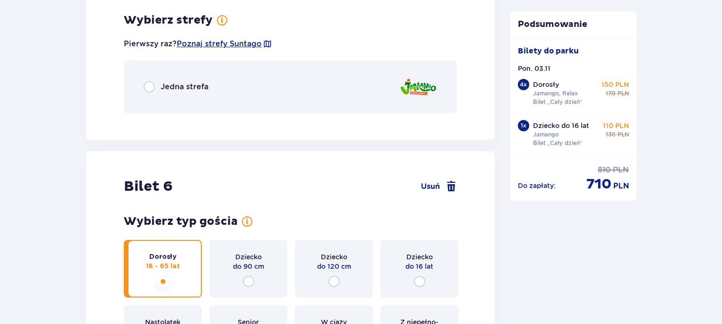
click at [147, 88] on input "radio" at bounding box center [149, 86] width 11 height 11
radio input "true"
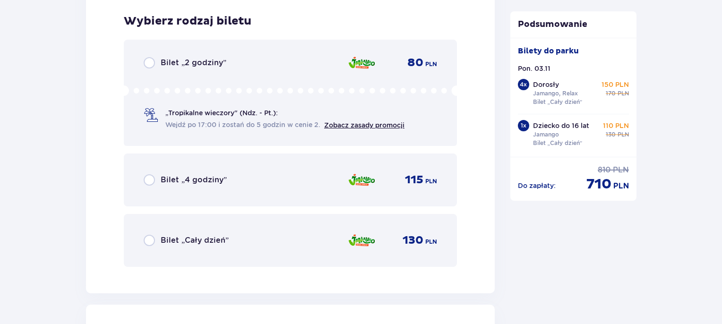
scroll to position [3700, 0]
click at [152, 238] on input "radio" at bounding box center [149, 239] width 11 height 11
radio input "true"
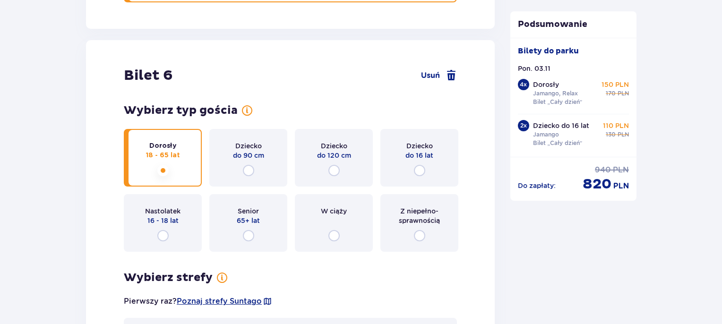
scroll to position [3964, 0]
click at [162, 234] on input "radio" at bounding box center [162, 235] width 11 height 11
radio input "true"
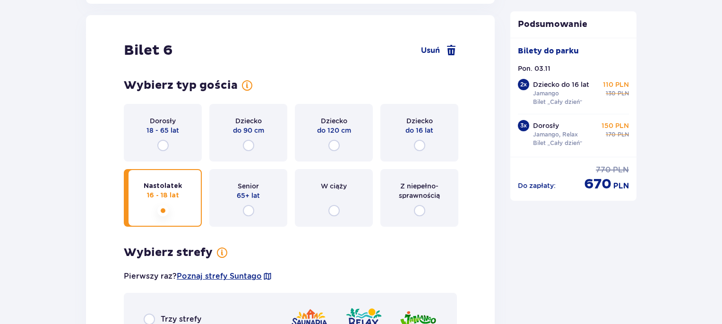
scroll to position [4258, 0]
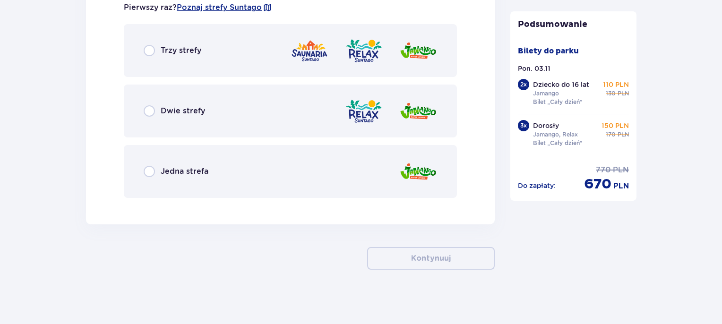
click at [149, 135] on div "Dwie strefy" at bounding box center [290, 111] width 333 height 53
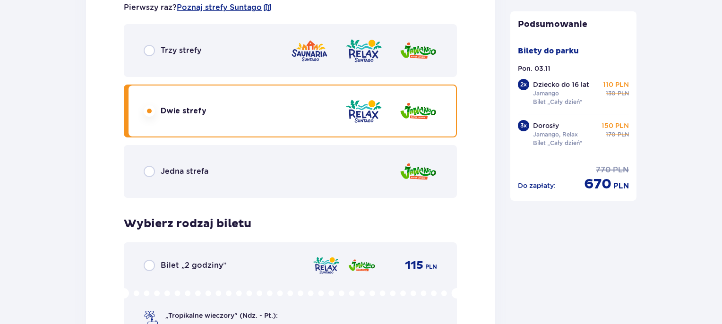
click at [150, 110] on div "Trzy strefy Dwie strefy Jedna strefa" at bounding box center [290, 111] width 333 height 174
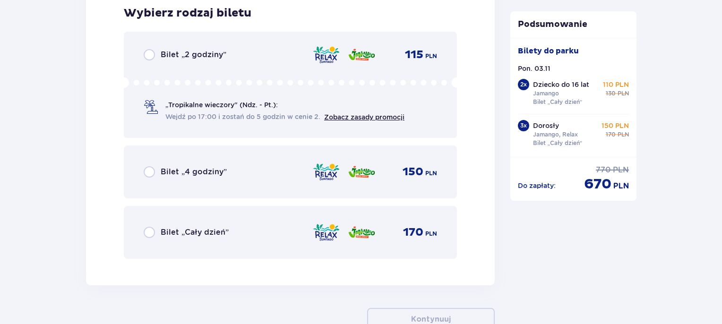
scroll to position [4529, 0]
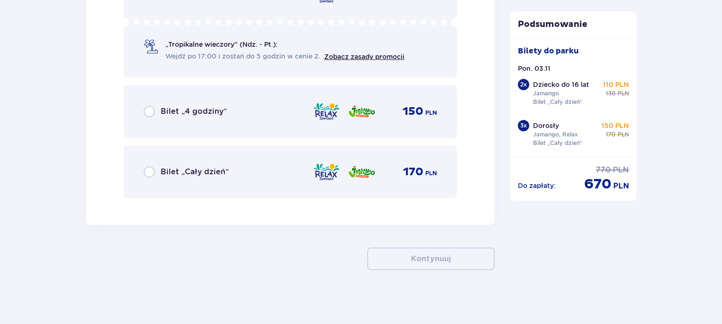
click at [149, 175] on div "Bilet „Cały dzień” 170 PLN" at bounding box center [290, 172] width 293 height 20
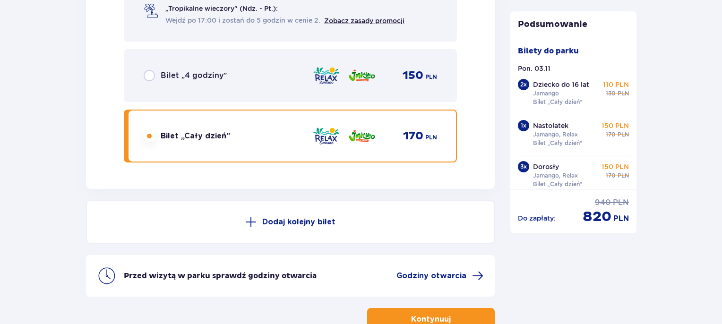
scroll to position [4625, 0]
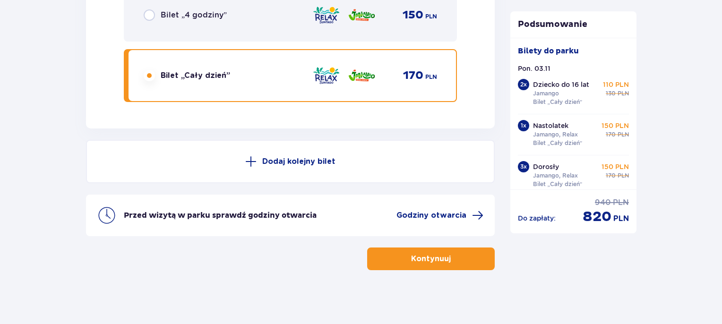
click at [390, 255] on button "Kontynuuj" at bounding box center [431, 259] width 128 height 23
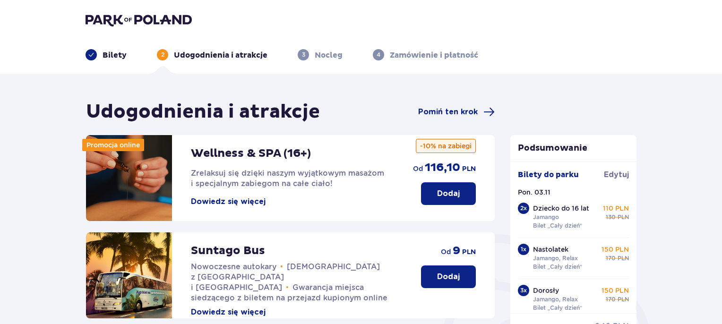
click at [217, 58] on p "Udogodnienia i atrakcje" at bounding box center [221, 55] width 94 height 10
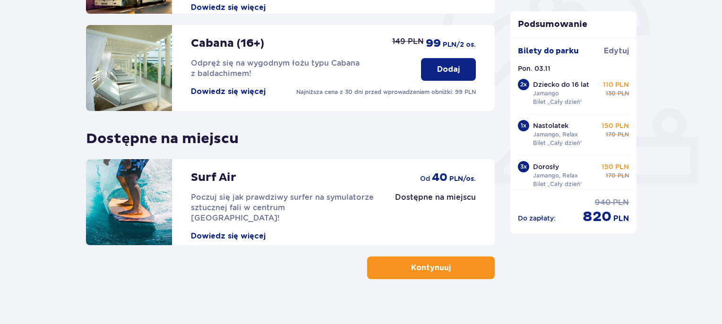
scroll to position [316, 0]
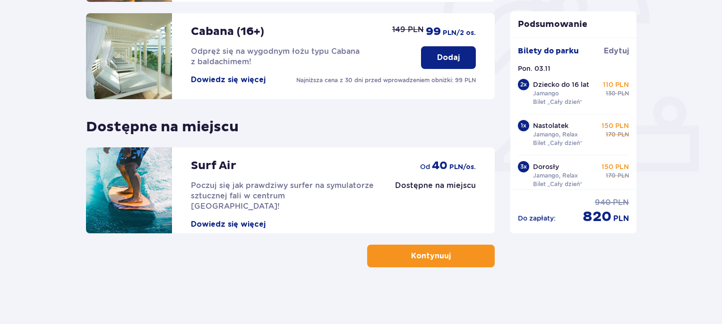
click at [430, 260] on p "Kontynuuj" at bounding box center [431, 256] width 40 height 10
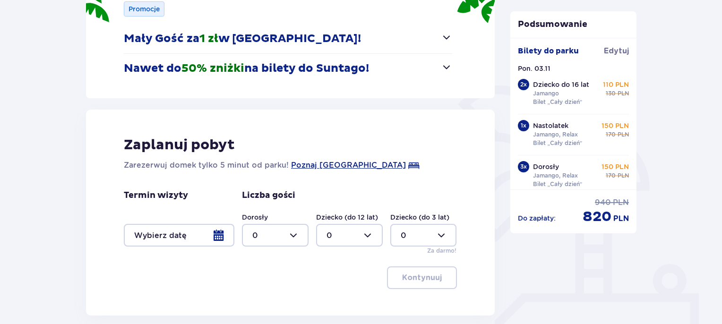
scroll to position [231, 0]
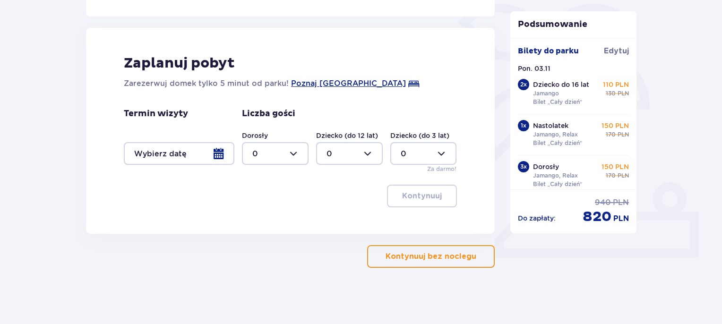
click at [215, 152] on div at bounding box center [179, 153] width 111 height 23
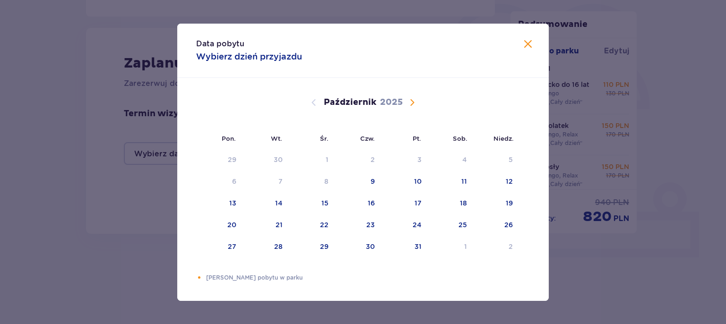
click at [408, 103] on span "Następny miesiąc" at bounding box center [411, 102] width 11 height 11
click at [232, 184] on div "3" at bounding box center [234, 181] width 4 height 9
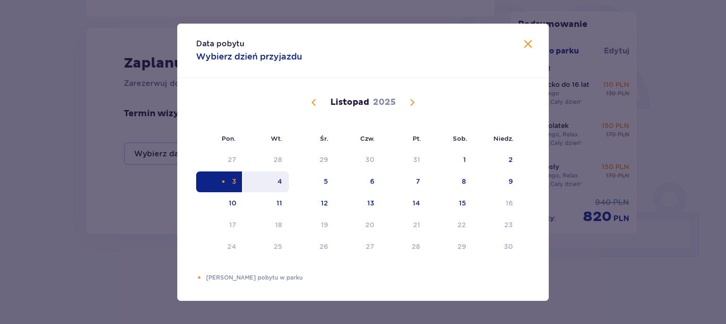
click at [276, 186] on div "4" at bounding box center [266, 181] width 46 height 21
type input "[DATE] - [DATE]"
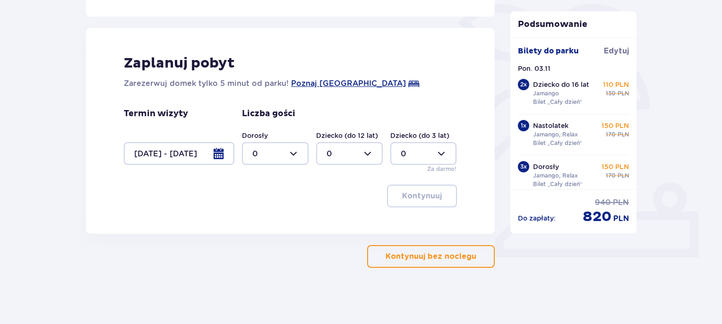
click at [283, 154] on div at bounding box center [275, 153] width 67 height 23
click at [257, 242] on div "3" at bounding box center [275, 242] width 46 height 10
click at [350, 151] on div at bounding box center [349, 153] width 67 height 23
click at [290, 153] on div at bounding box center [275, 153] width 67 height 23
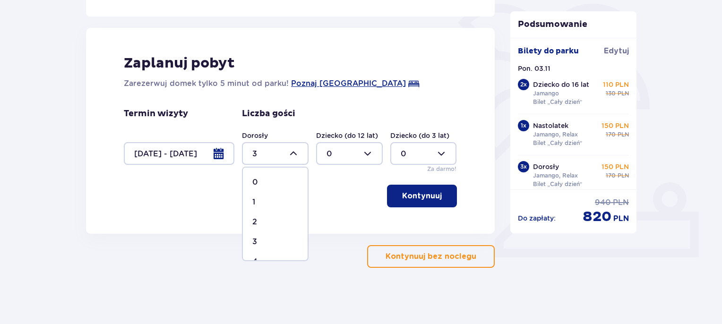
click at [258, 257] on div "4" at bounding box center [275, 261] width 46 height 10
type input "4"
click at [353, 159] on div at bounding box center [349, 153] width 67 height 23
click at [339, 221] on div "2" at bounding box center [349, 222] width 46 height 10
type input "2"
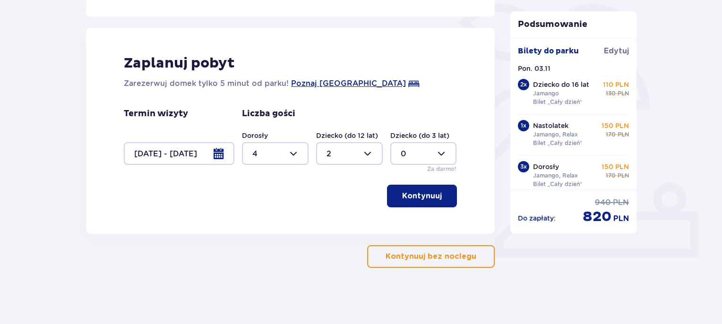
click at [414, 191] on p "Kontynuuj" at bounding box center [422, 196] width 40 height 10
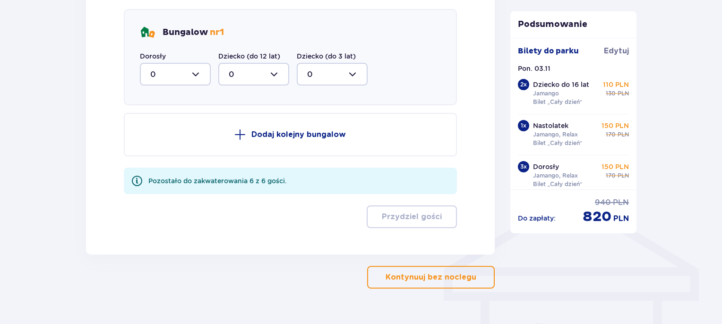
scroll to position [595, 0]
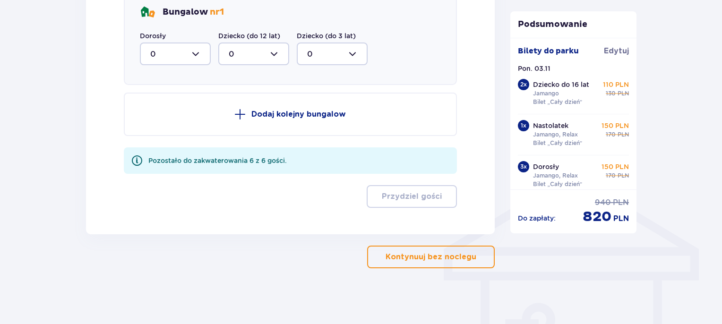
click at [272, 158] on div "Pozostało do zakwaterowania 6 z 6 gości." at bounding box center [217, 160] width 138 height 9
click at [203, 53] on div at bounding box center [175, 54] width 71 height 23
drag, startPoint x: 171, startPoint y: 142, endPoint x: 199, endPoint y: 113, distance: 40.1
click at [172, 142] on div "4" at bounding box center [175, 146] width 50 height 10
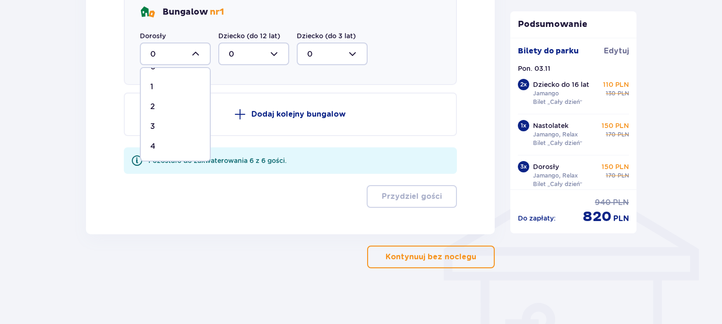
type input "4"
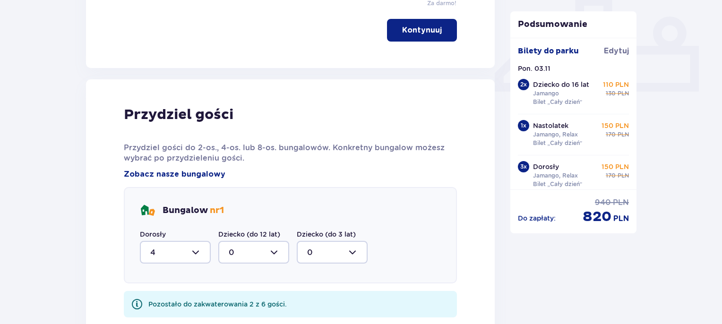
scroll to position [446, 0]
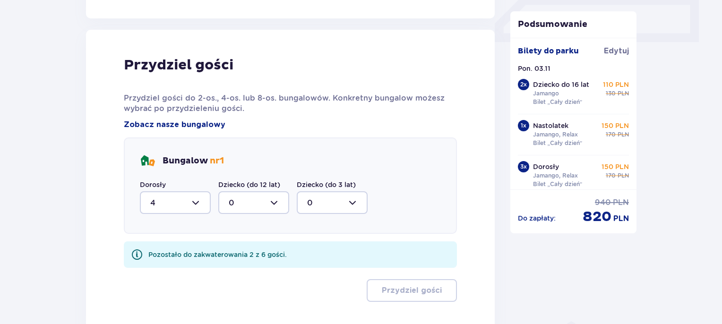
click at [265, 198] on div at bounding box center [253, 202] width 71 height 23
drag, startPoint x: 249, startPoint y: 271, endPoint x: 252, endPoint y: 266, distance: 5.7
click at [249, 271] on div "2" at bounding box center [254, 271] width 50 height 10
type input "2"
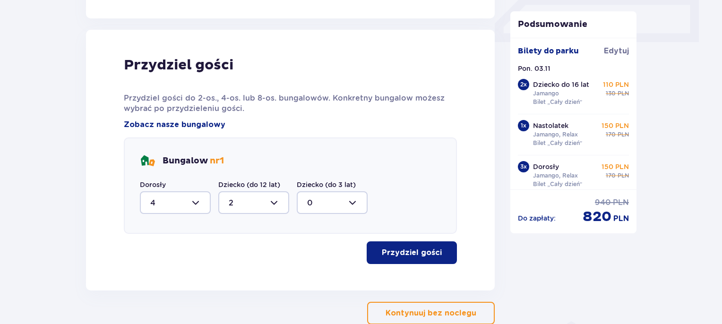
click at [418, 248] on p "Przydziel gości" at bounding box center [412, 253] width 60 height 10
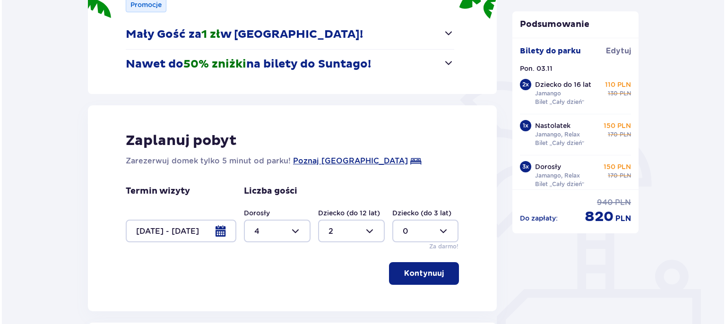
scroll to position [136, 0]
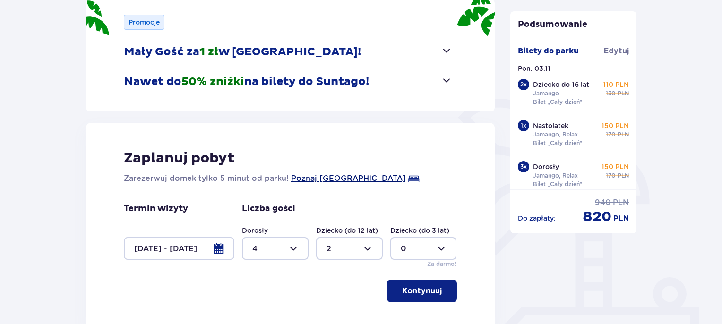
click at [305, 181] on span "Poznaj [GEOGRAPHIC_DATA]" at bounding box center [348, 178] width 115 height 11
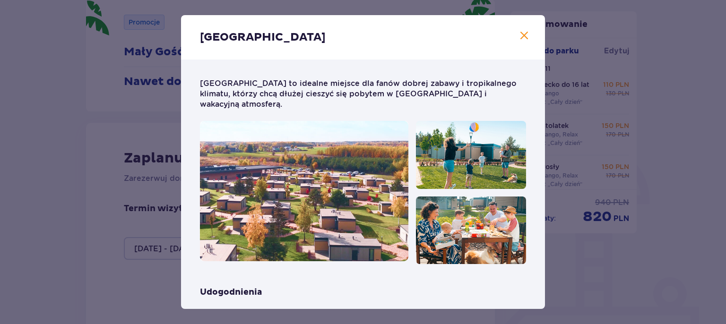
click at [520, 37] on span "Zamknij" at bounding box center [523, 35] width 11 height 11
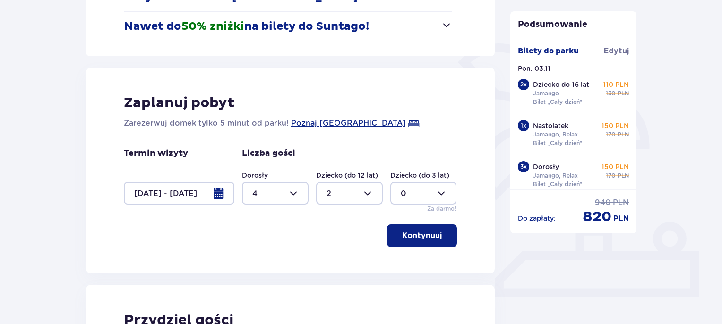
scroll to position [189, 0]
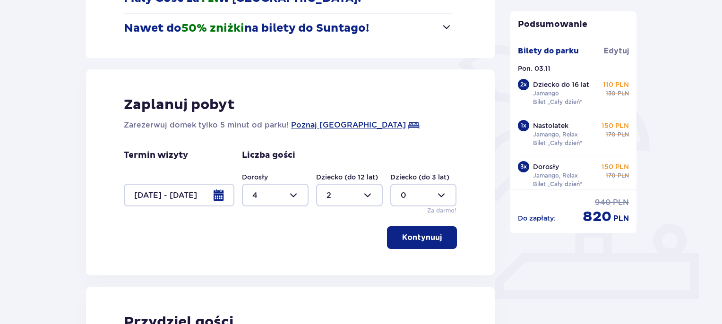
click at [296, 194] on div at bounding box center [275, 195] width 67 height 23
click at [259, 259] on div "2" at bounding box center [275, 263] width 46 height 10
type input "2"
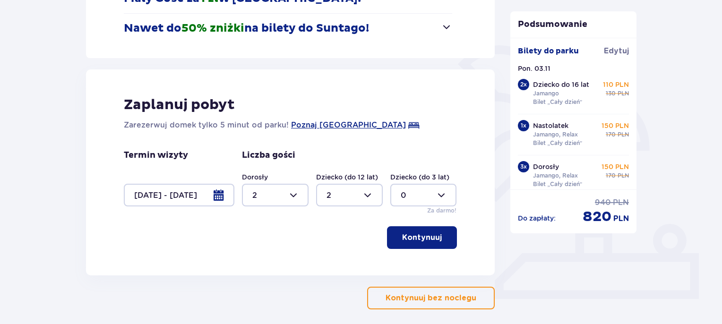
click at [413, 242] on p "Kontynuuj" at bounding box center [422, 237] width 40 height 10
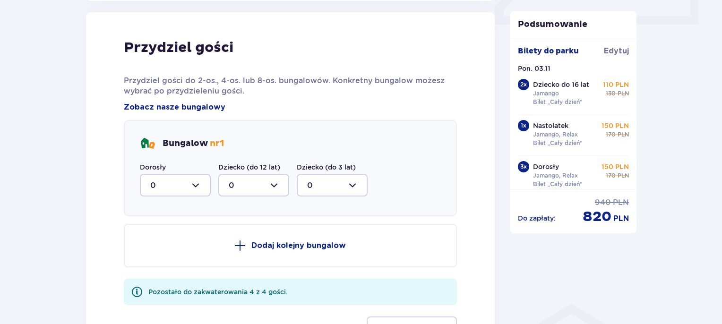
scroll to position [464, 0]
click at [195, 184] on div at bounding box center [175, 184] width 71 height 23
drag, startPoint x: 170, startPoint y: 249, endPoint x: 244, endPoint y: 181, distance: 100.3
click at [170, 249] on div "2" at bounding box center [175, 253] width 50 height 10
type input "2"
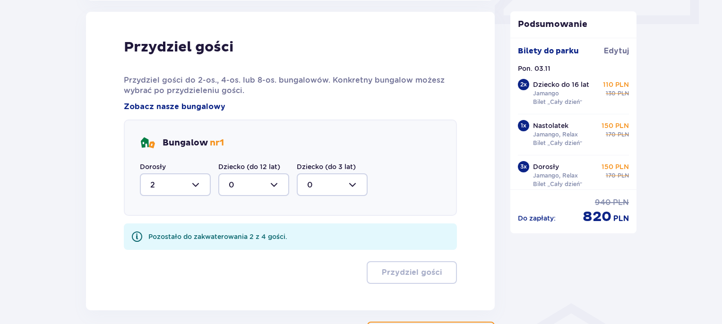
click at [263, 178] on div at bounding box center [253, 184] width 71 height 23
click at [250, 247] on span "2" at bounding box center [253, 253] width 69 height 20
type input "2"
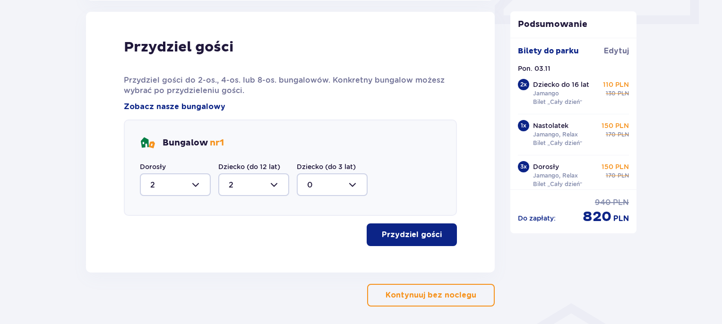
drag, startPoint x: 410, startPoint y: 241, endPoint x: 314, endPoint y: 234, distance: 96.6
click at [411, 241] on button "Przydziel gości" at bounding box center [412, 234] width 90 height 23
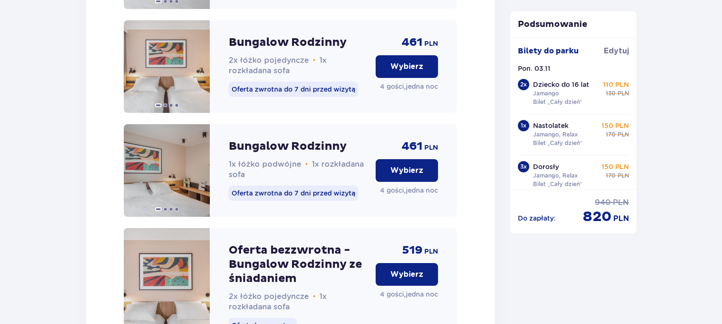
scroll to position [1114, 0]
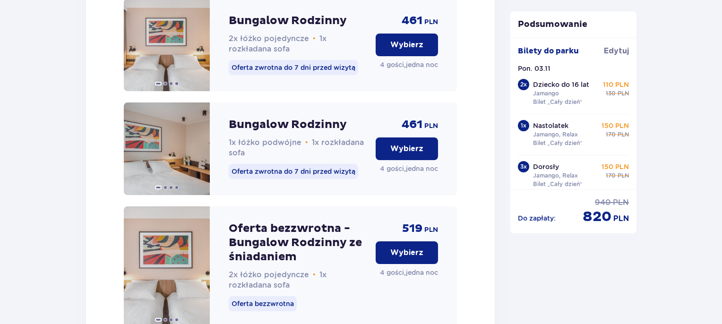
click at [394, 154] on p "Wybierz" at bounding box center [406, 149] width 33 height 10
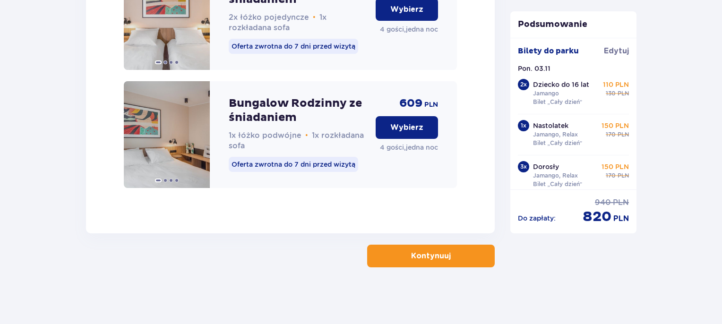
scroll to position [1633, 0]
drag, startPoint x: 470, startPoint y: 254, endPoint x: 0, endPoint y: 256, distance: 469.1
click at [442, 256] on button "Kontynuuj" at bounding box center [431, 256] width 128 height 23
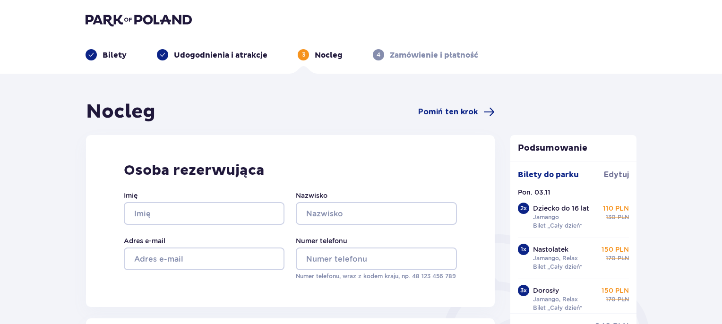
click at [262, 56] on p "Udogodnienia i atrakcje" at bounding box center [221, 55] width 94 height 10
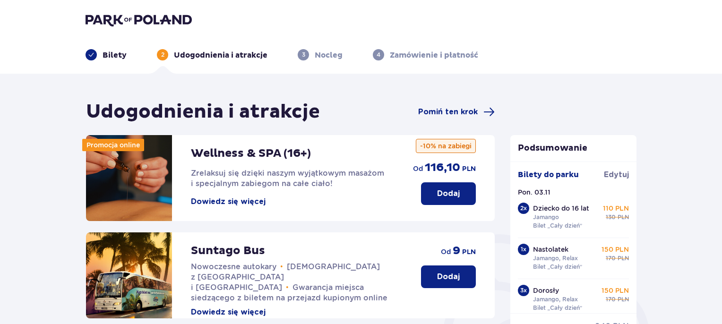
scroll to position [316, 0]
